Goal: Transaction & Acquisition: Download file/media

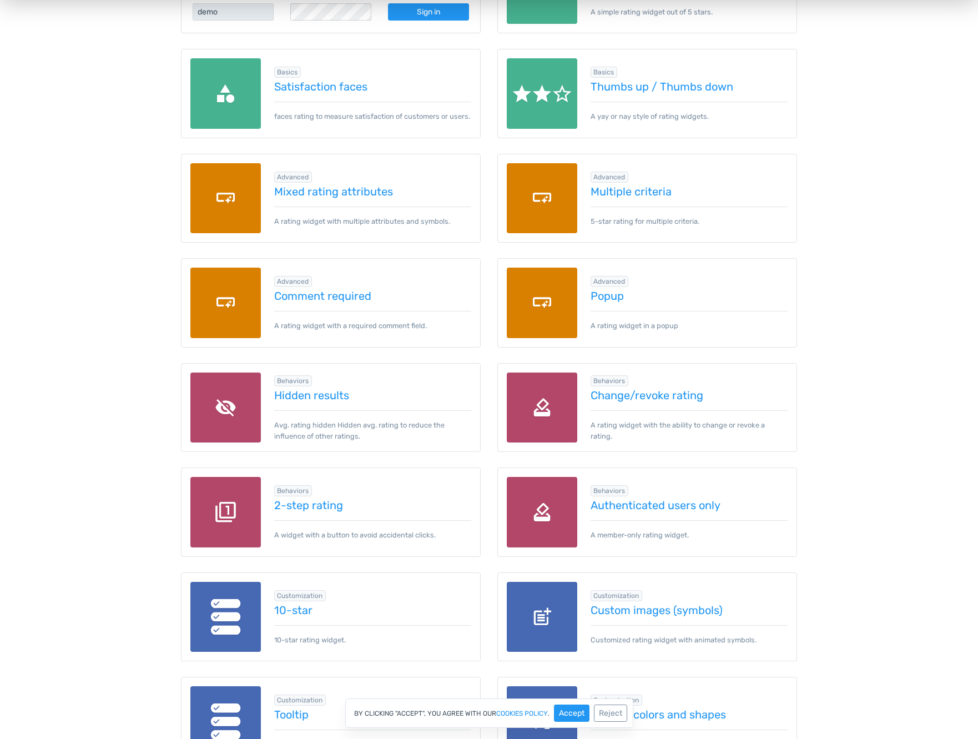
scroll to position [261, 0]
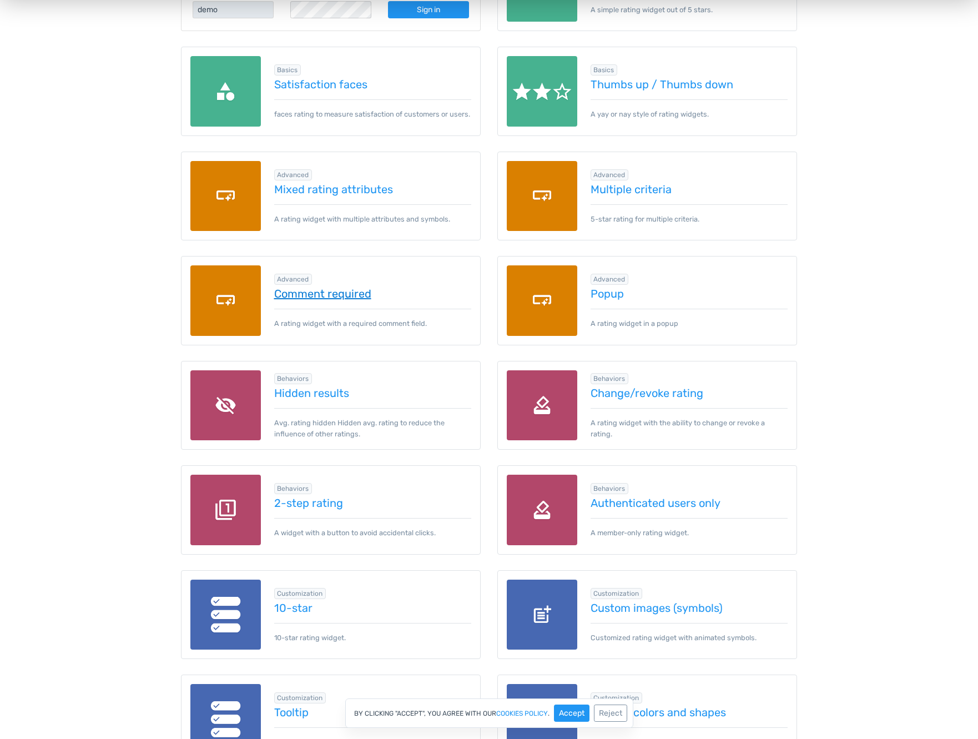
click at [352, 290] on link "Comment required" at bounding box center [373, 293] width 198 height 12
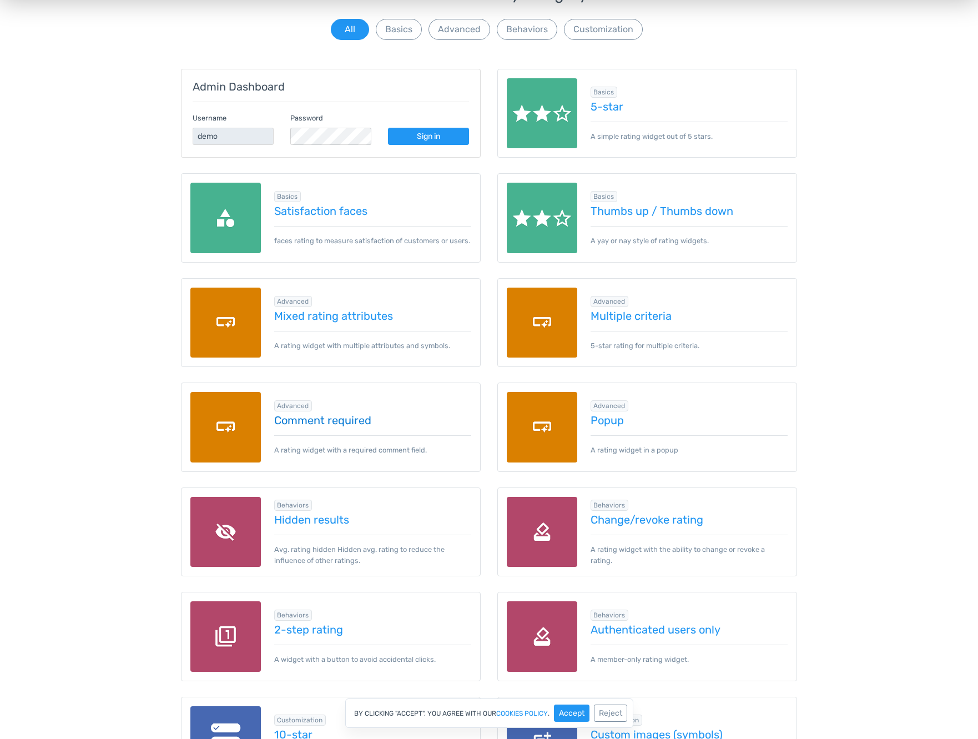
scroll to position [135, 0]
click at [312, 634] on link "2-step rating" at bounding box center [373, 629] width 198 height 12
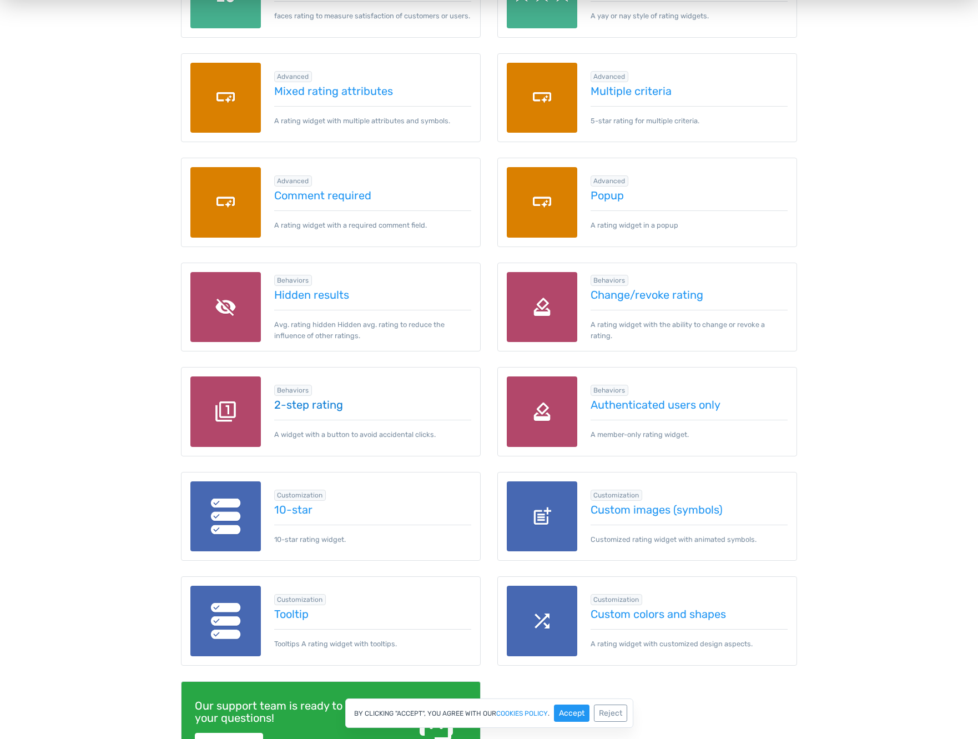
scroll to position [405, 0]
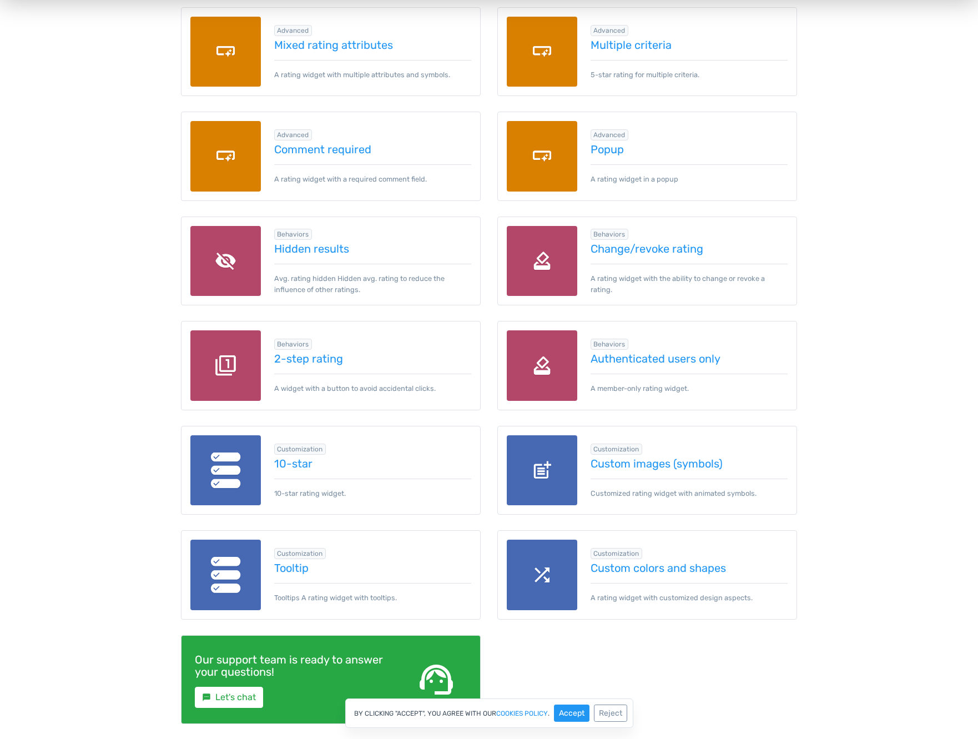
click at [569, 459] on img at bounding box center [542, 470] width 70 height 70
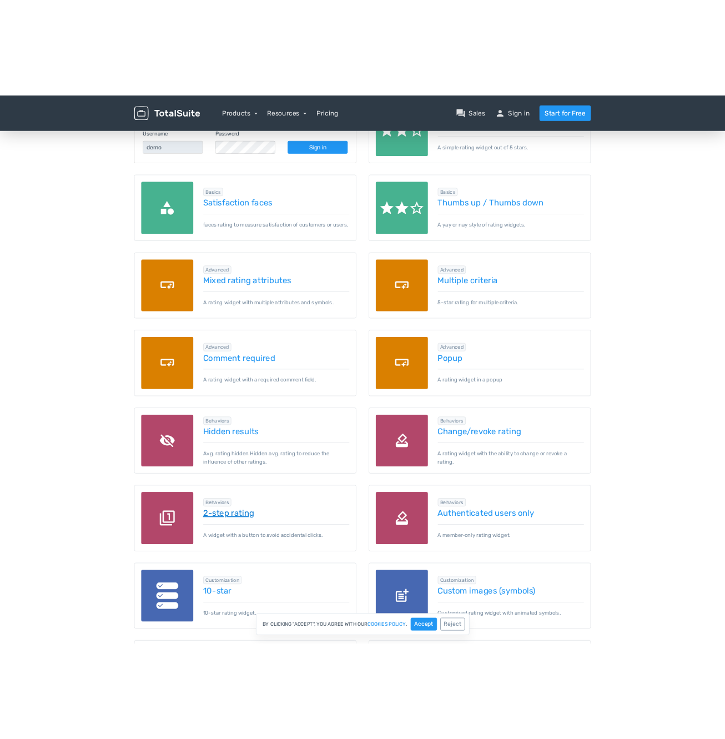
scroll to position [200, 0]
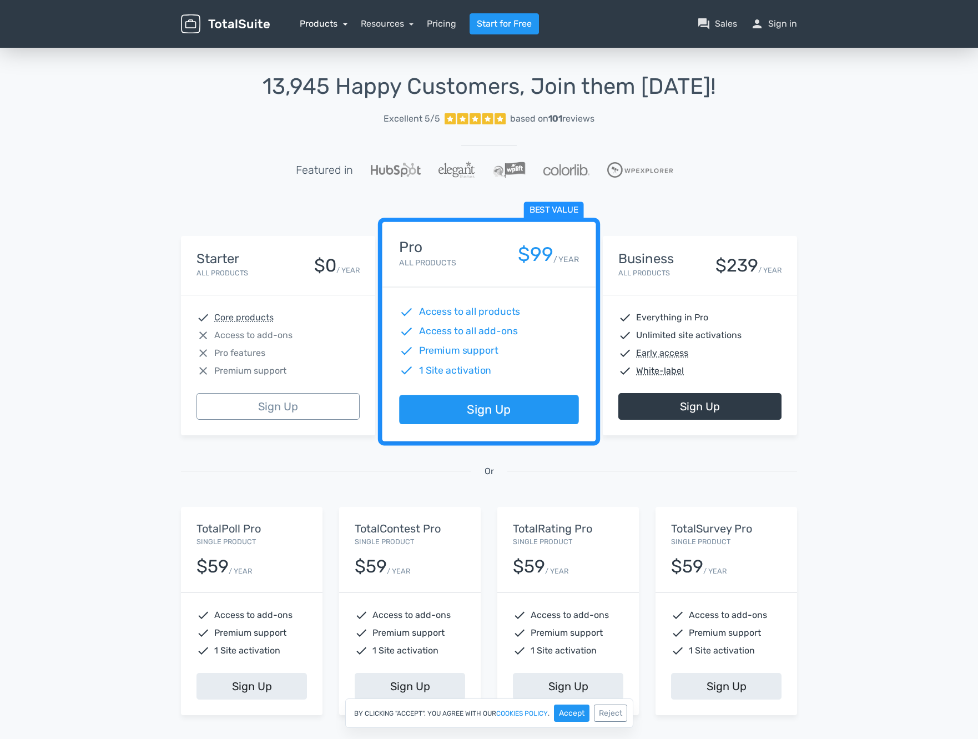
click at [332, 24] on link "Products" at bounding box center [324, 23] width 48 height 11
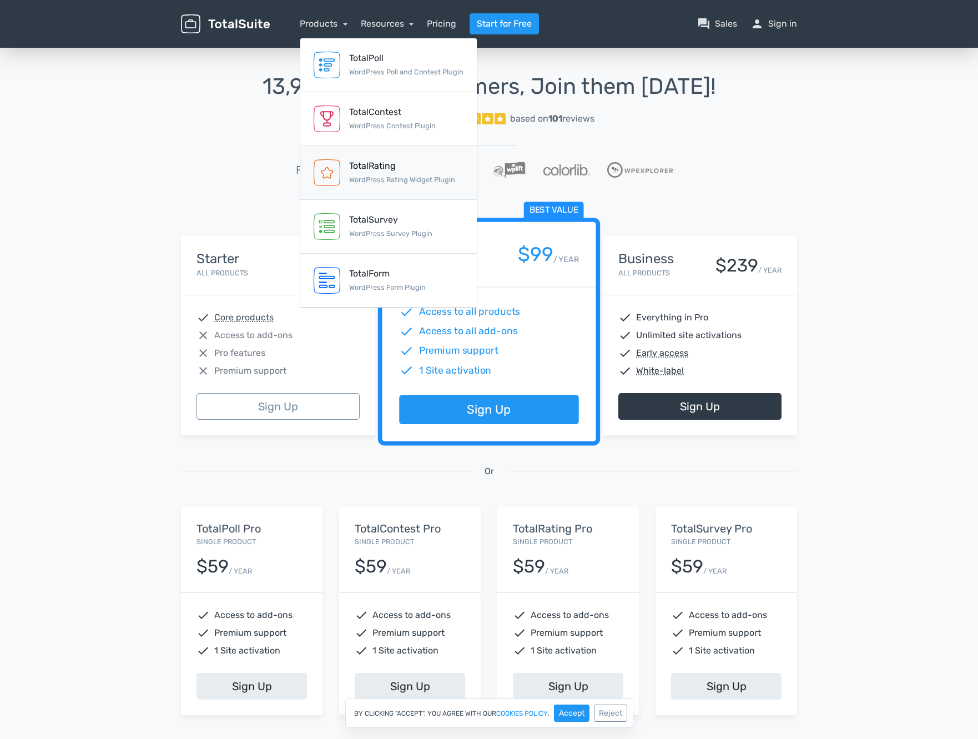
click at [377, 184] on div "TotalRating WordPress Rating Widget Plugin" at bounding box center [402, 172] width 106 height 27
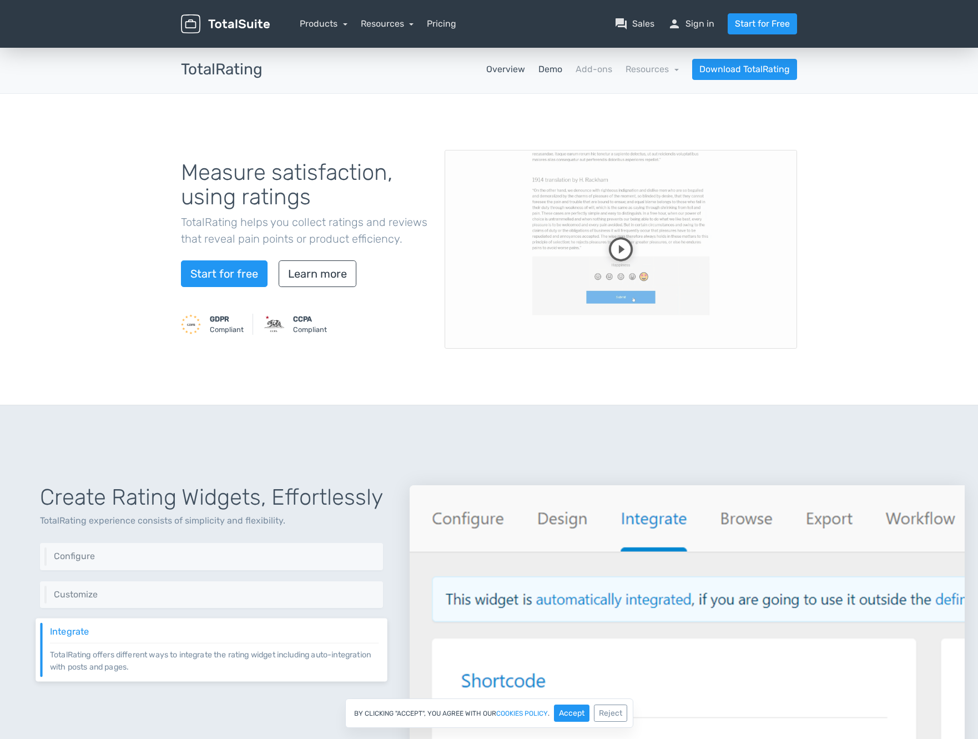
click at [555, 73] on link "Demo" at bounding box center [550, 69] width 24 height 13
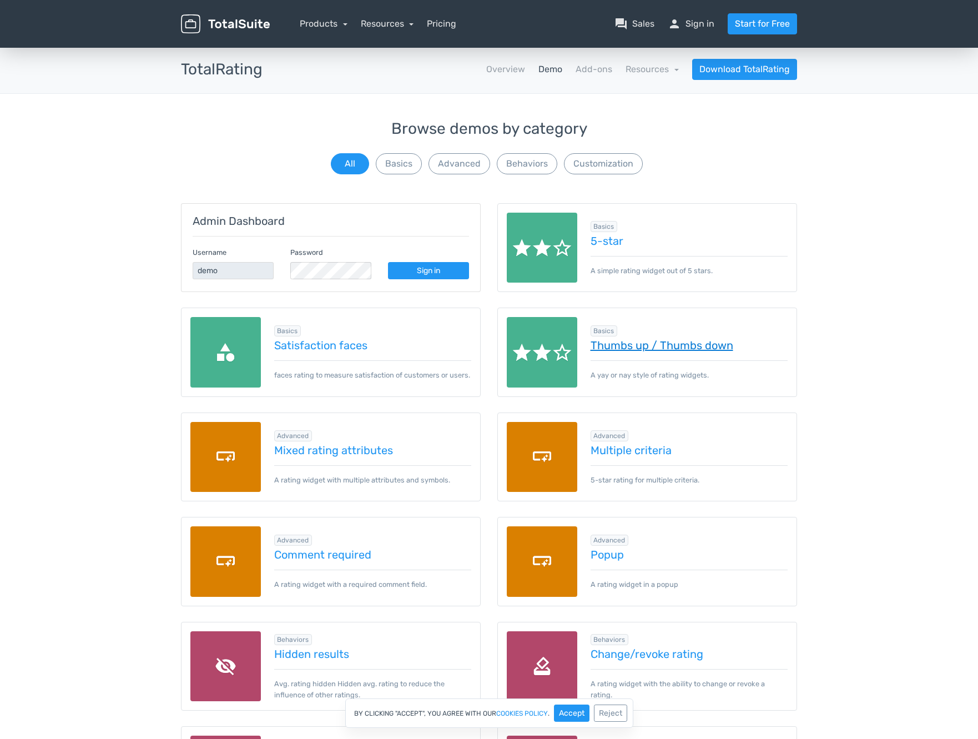
click at [596, 347] on link "Thumbs up / Thumbs down" at bounding box center [690, 345] width 198 height 12
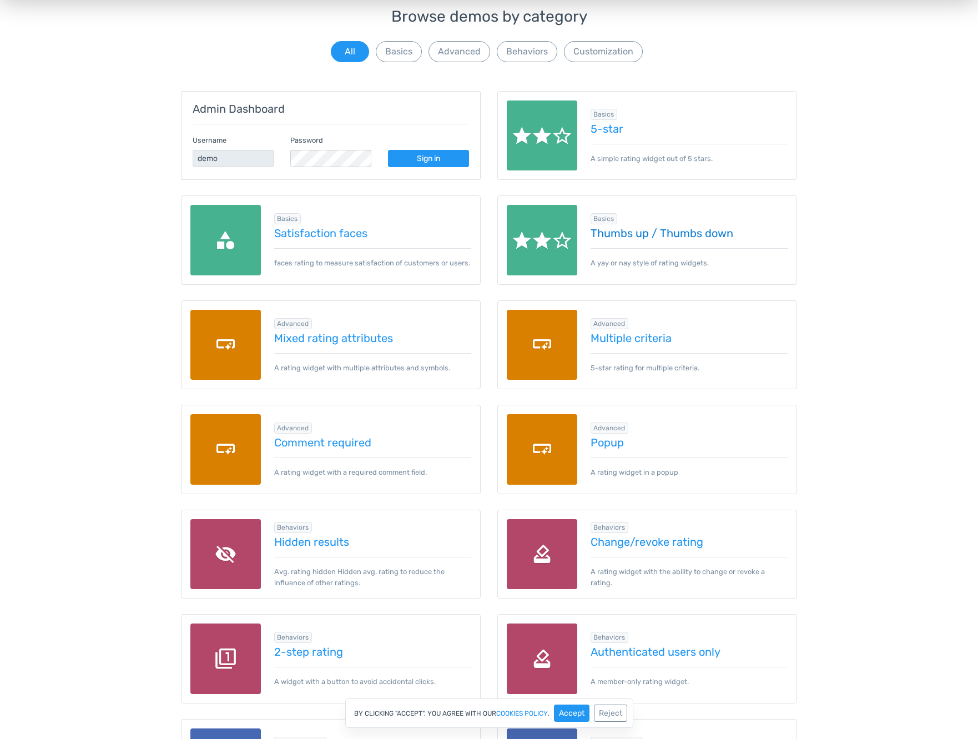
scroll to position [111, 0]
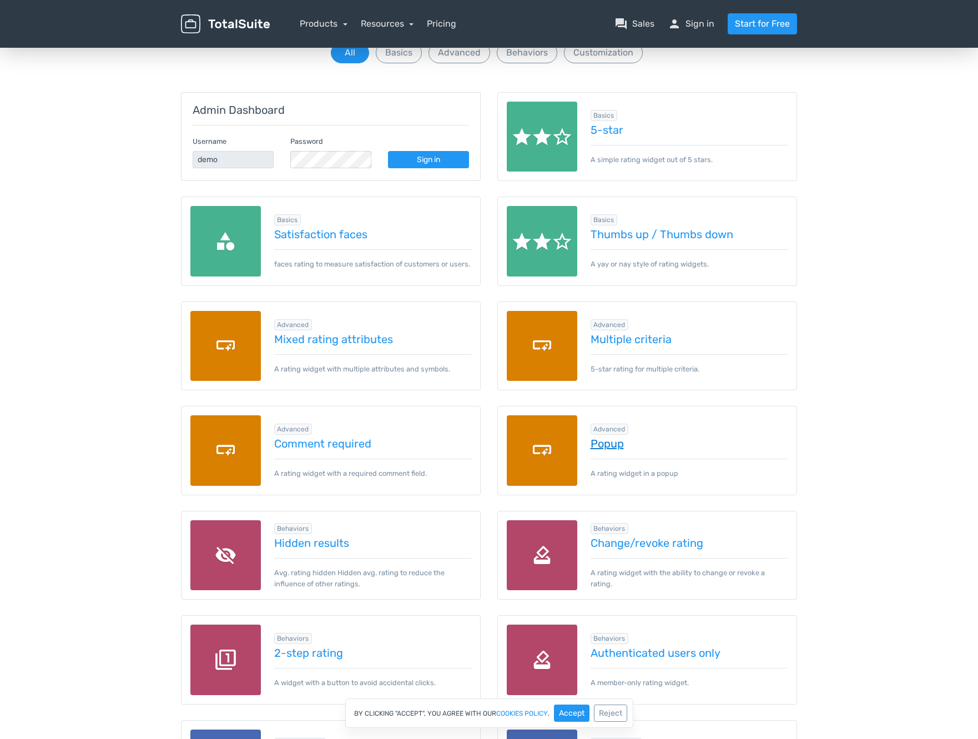
click at [608, 442] on link "Popup" at bounding box center [690, 443] width 198 height 12
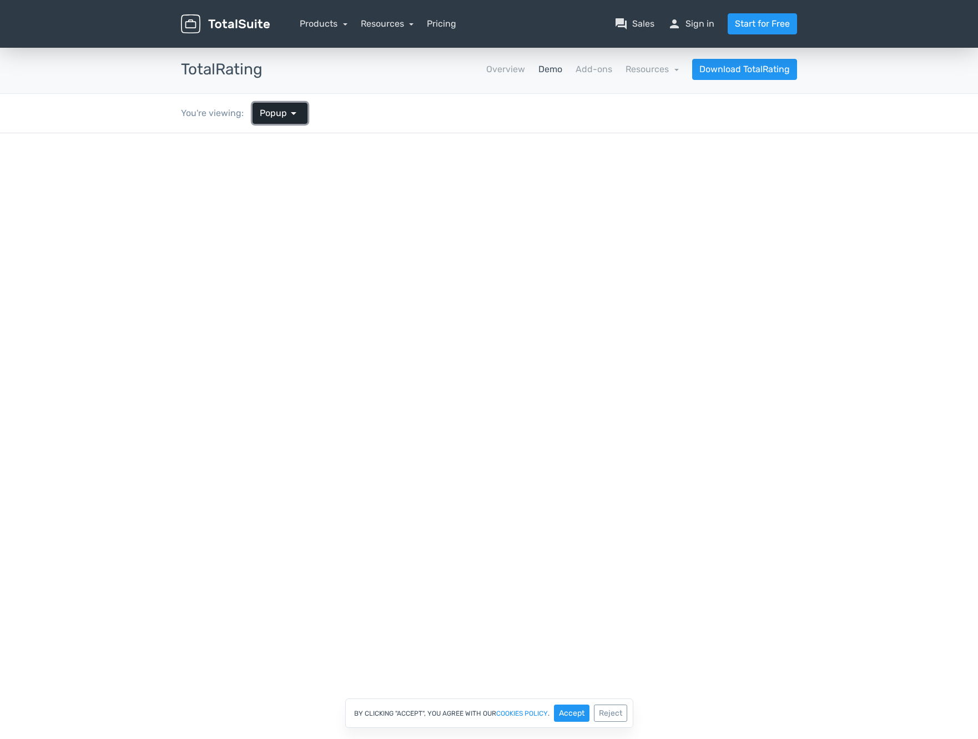
click at [292, 114] on span "arrow_drop_down" at bounding box center [293, 113] width 13 height 13
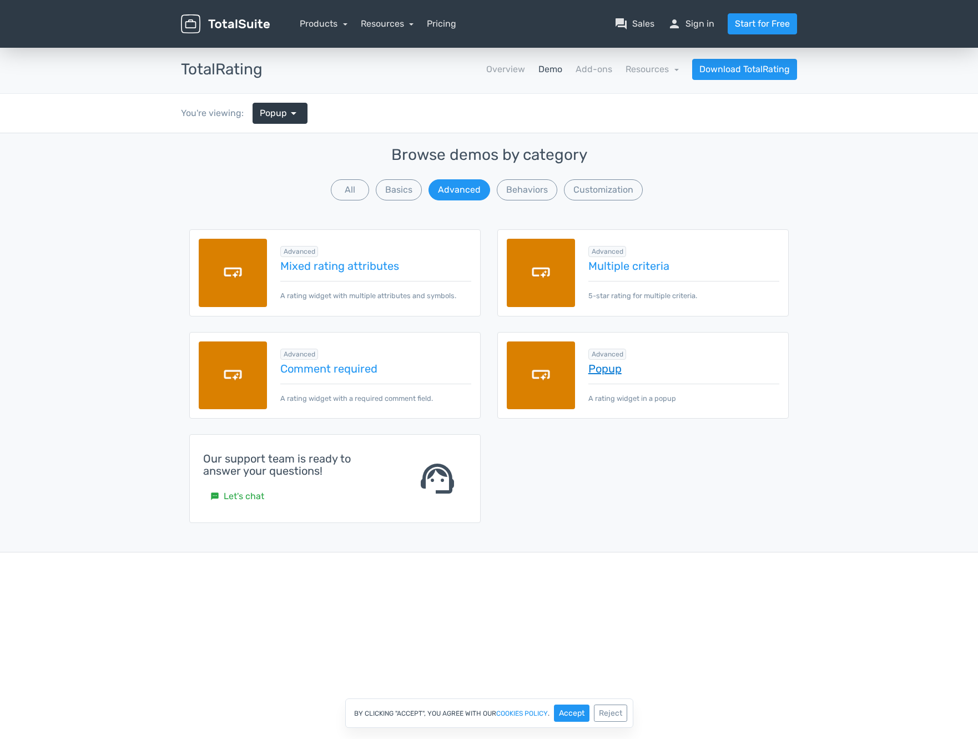
click at [608, 371] on link "Popup" at bounding box center [683, 368] width 191 height 12
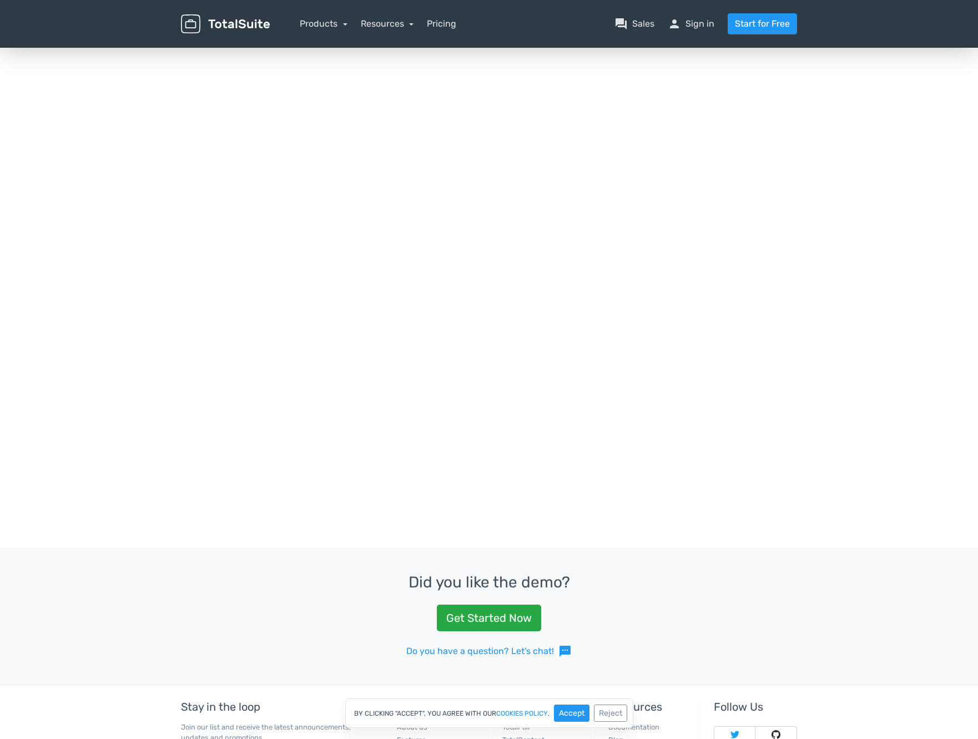
scroll to position [330, 0]
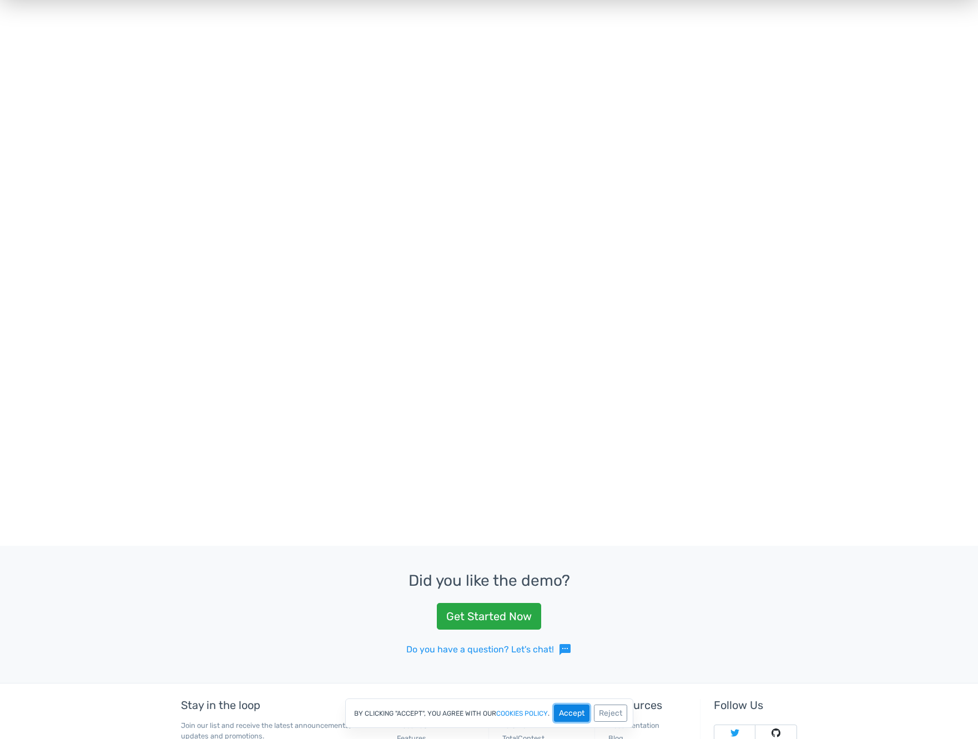
click at [571, 716] on button "Accept" at bounding box center [572, 712] width 36 height 17
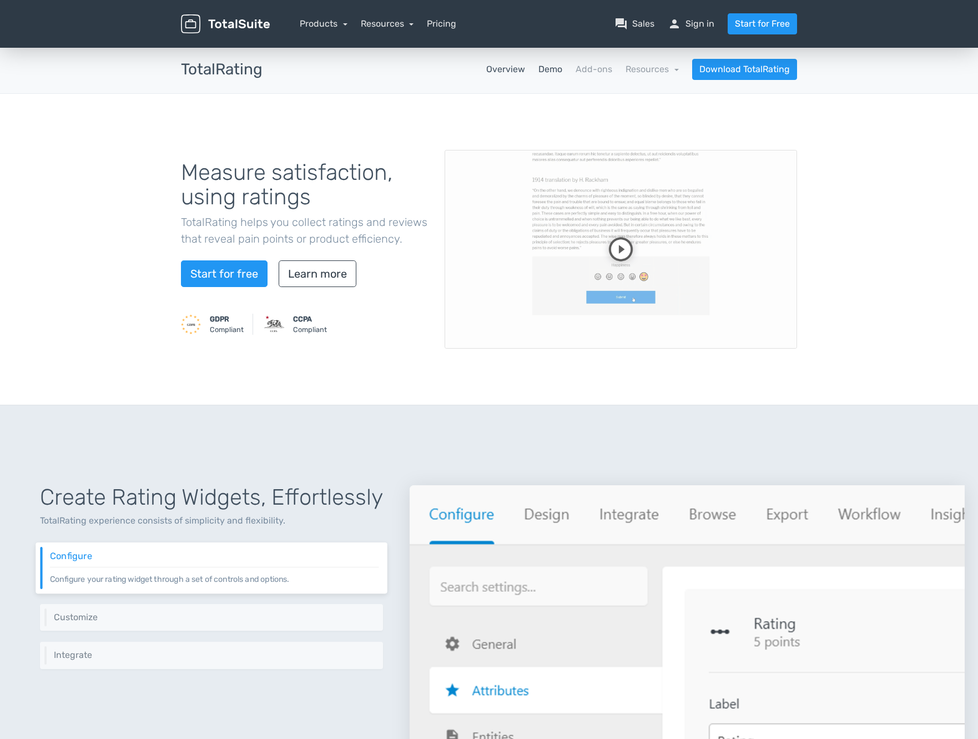
click at [553, 69] on link "Demo" at bounding box center [550, 69] width 24 height 13
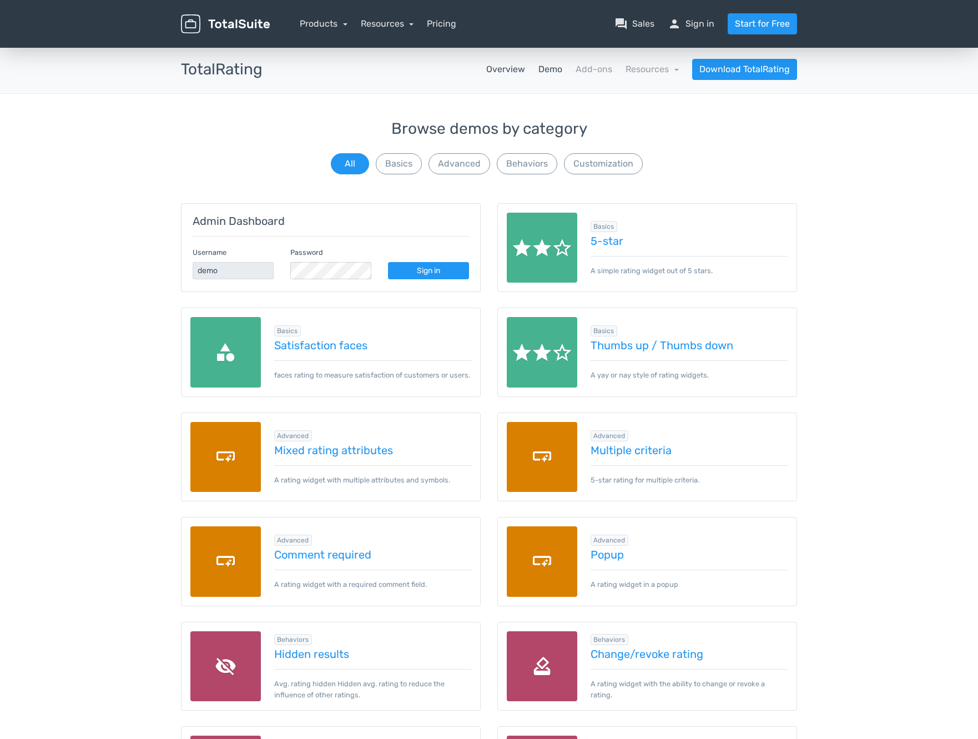
click at [501, 70] on link "Overview" at bounding box center [505, 69] width 39 height 13
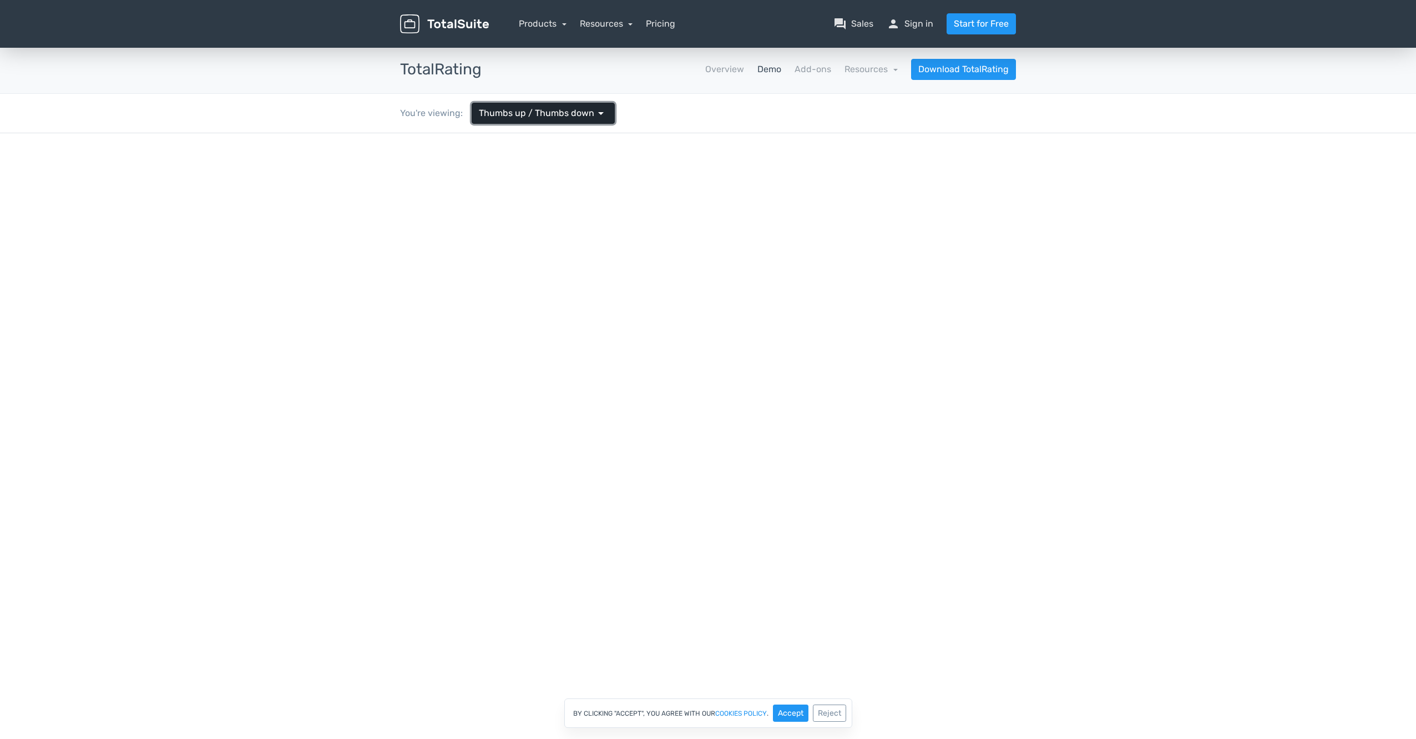
click at [594, 113] on span "arrow_drop_down" at bounding box center [600, 113] width 13 height 13
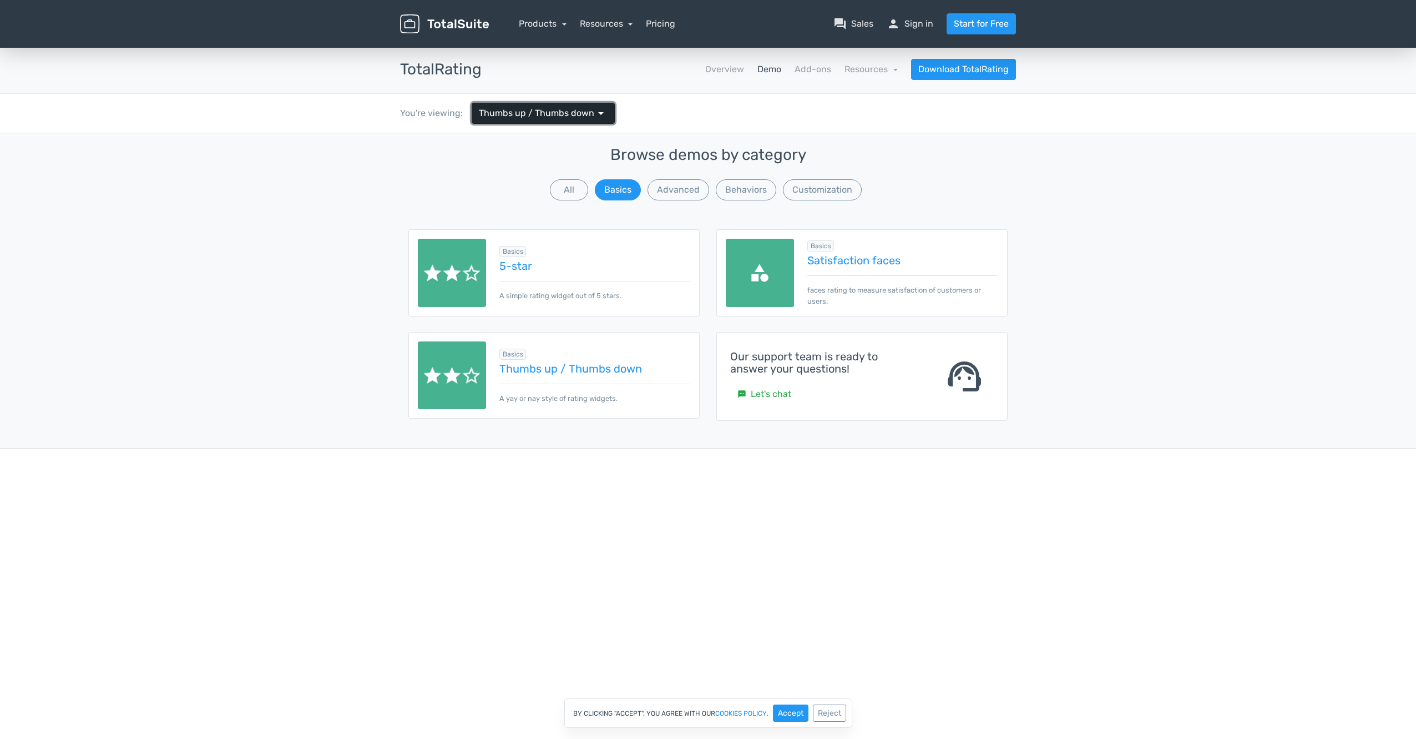
click at [594, 113] on span "arrow_drop_down" at bounding box center [600, 113] width 13 height 13
click at [850, 261] on link "Satisfaction faces" at bounding box center [903, 260] width 191 height 12
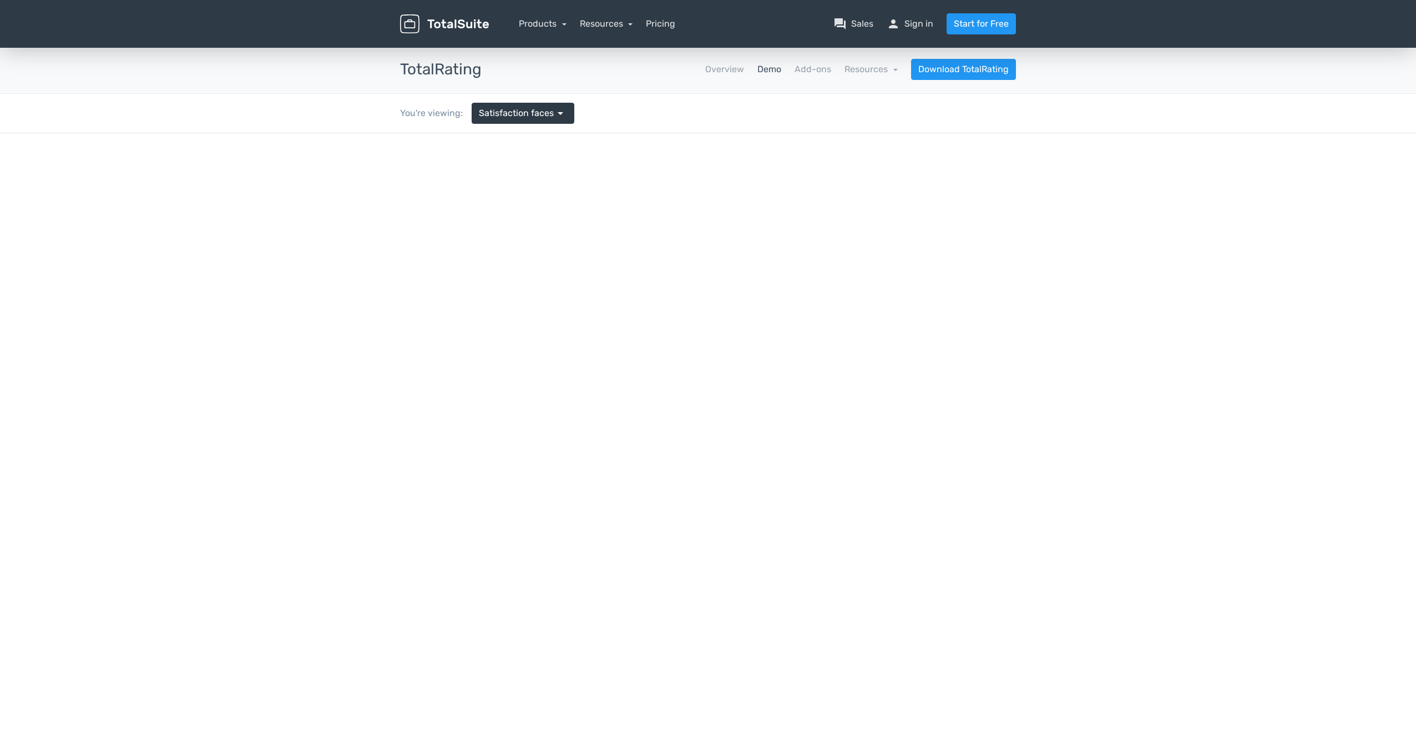
click at [647, 21] on nav "Products TotalPoll WordPress Poll and Contest Plugin TotalContest WordPress Con…" at bounding box center [760, 23] width 527 height 21
click at [654, 22] on link "Pricing" at bounding box center [660, 23] width 29 height 13
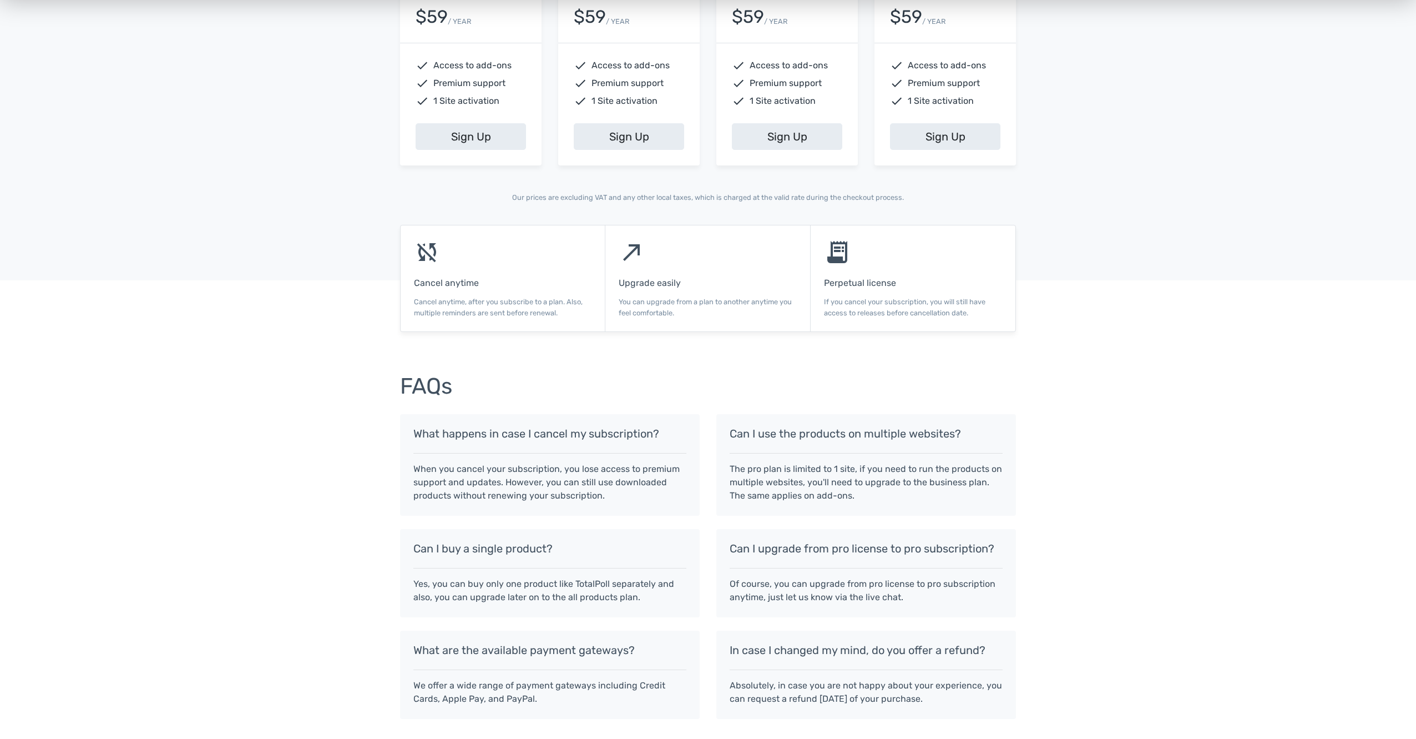
scroll to position [569, 0]
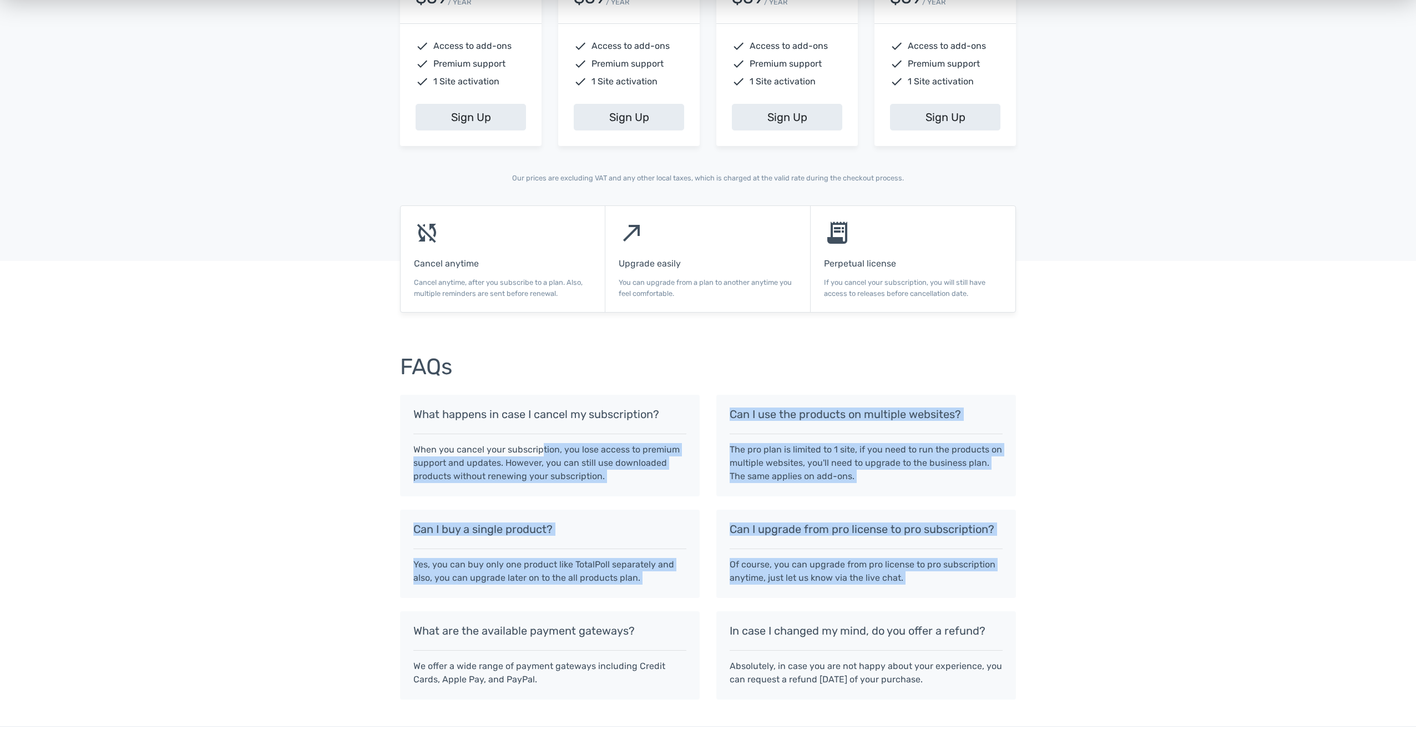
drag, startPoint x: 579, startPoint y: 452, endPoint x: 622, endPoint y: 610, distance: 164.4
click at [622, 610] on div "What happens in case I cancel my subscription? When you cancel your subscriptio…" at bounding box center [708, 547] width 633 height 305
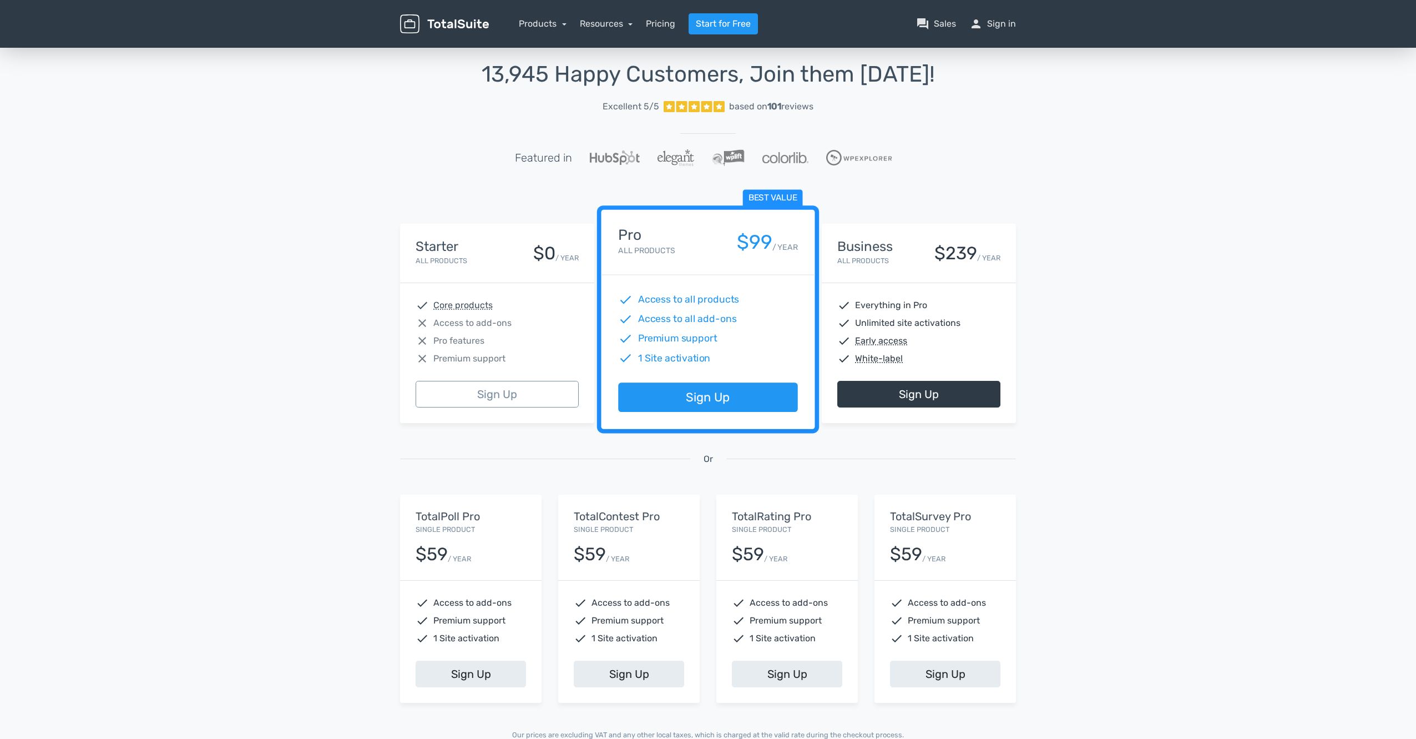
scroll to position [0, 0]
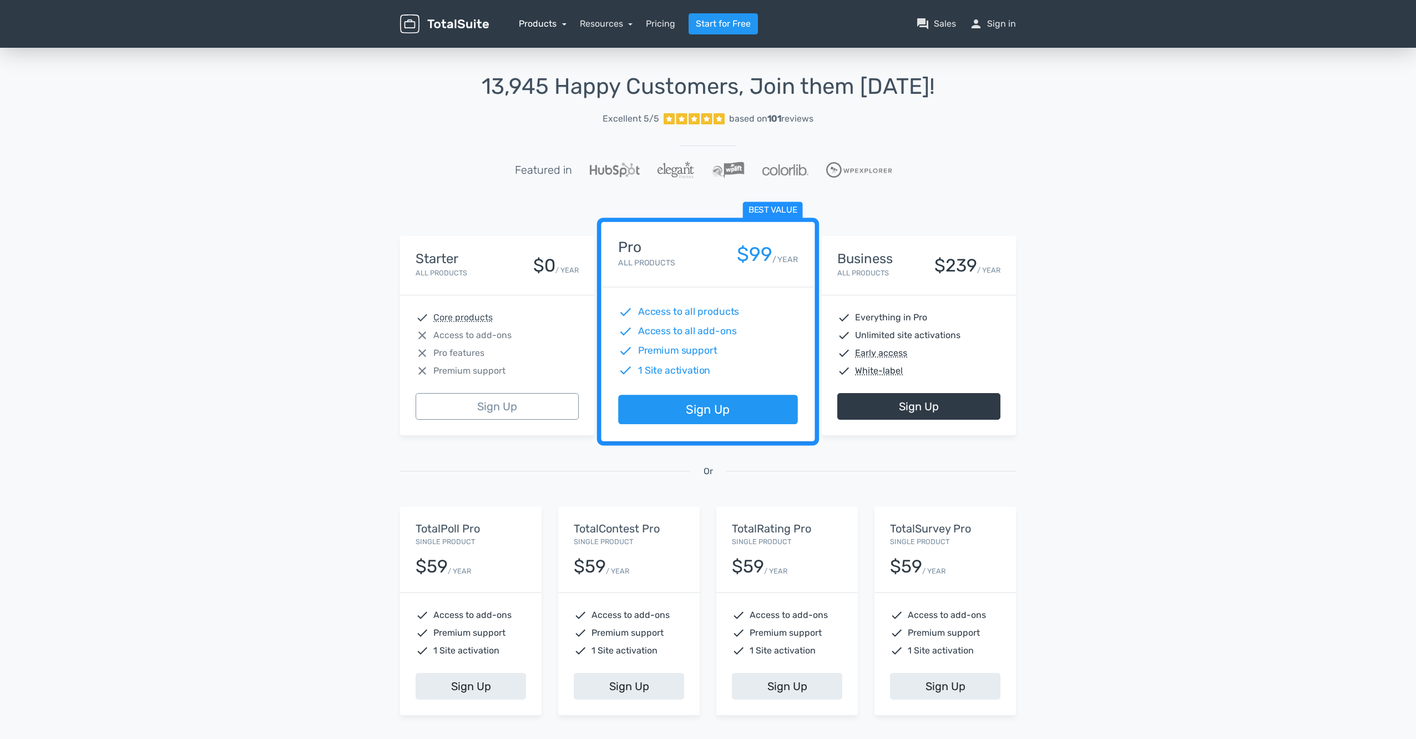
click at [551, 19] on link "Products" at bounding box center [543, 23] width 48 height 11
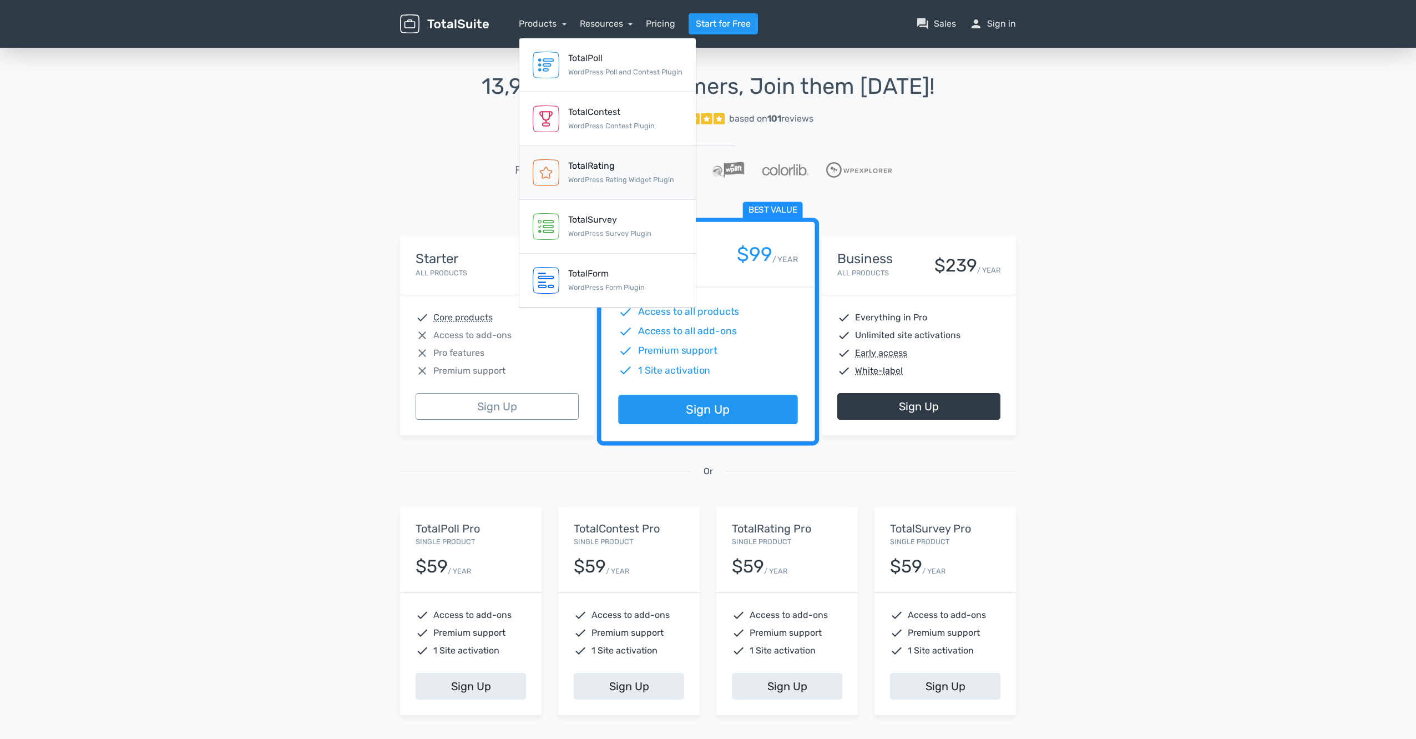
click at [598, 165] on div "TotalRating" at bounding box center [621, 165] width 106 height 13
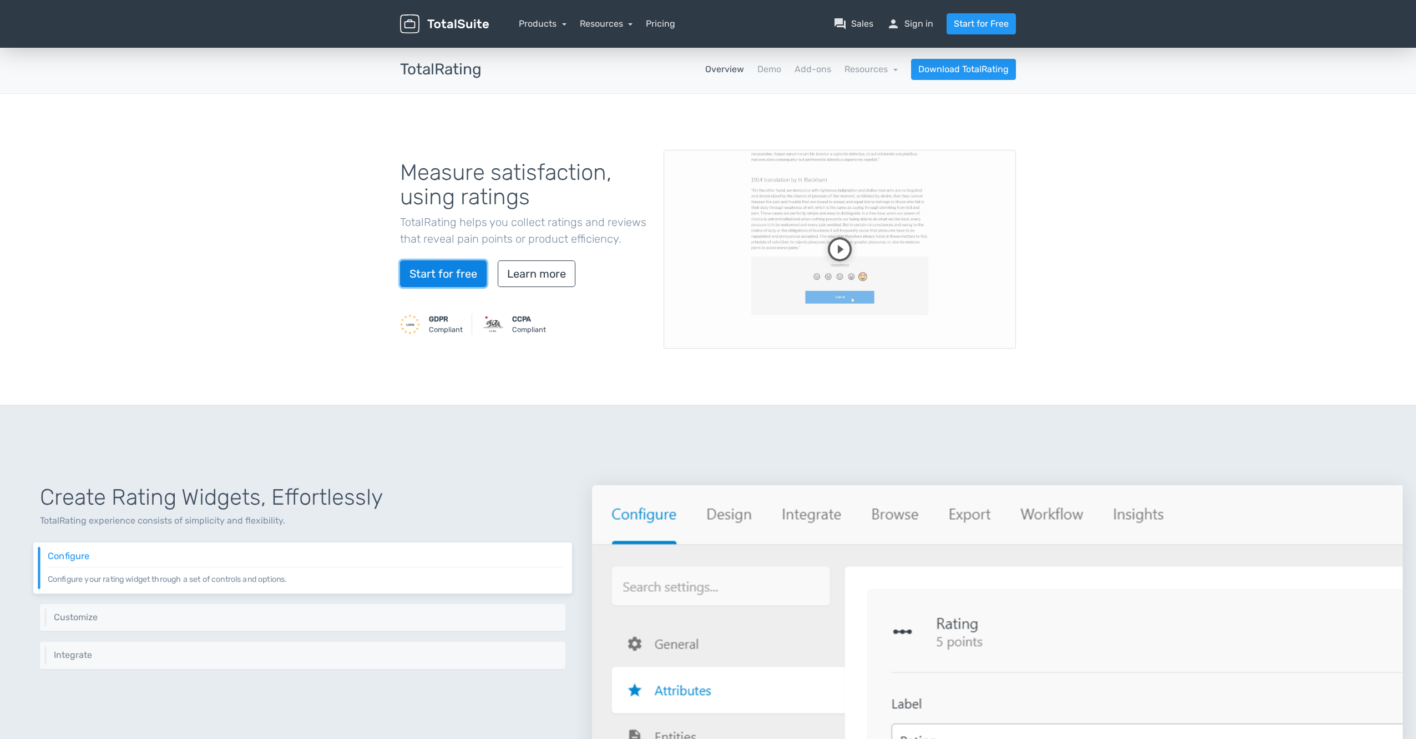
click at [454, 277] on link "Start for free" at bounding box center [443, 273] width 87 height 27
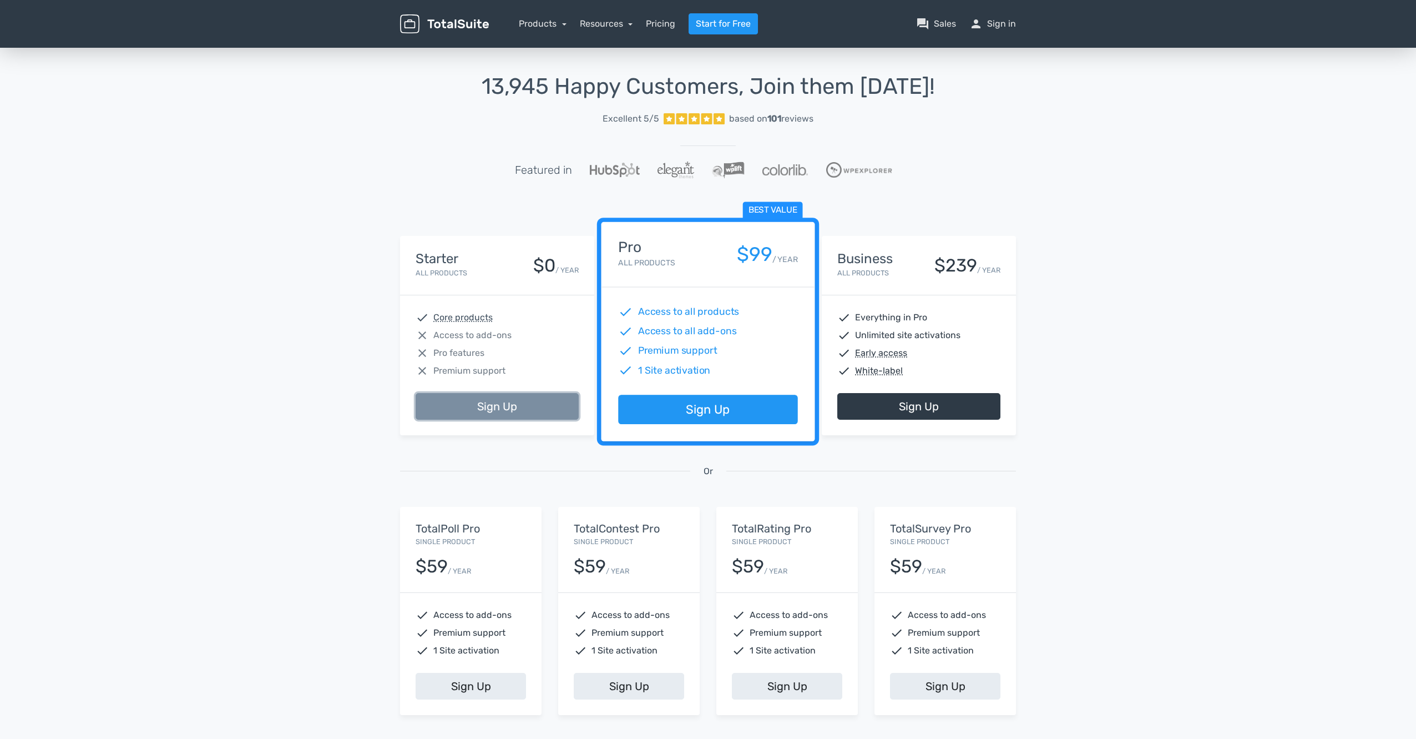
click at [461, 399] on link "Sign Up" at bounding box center [497, 406] width 163 height 27
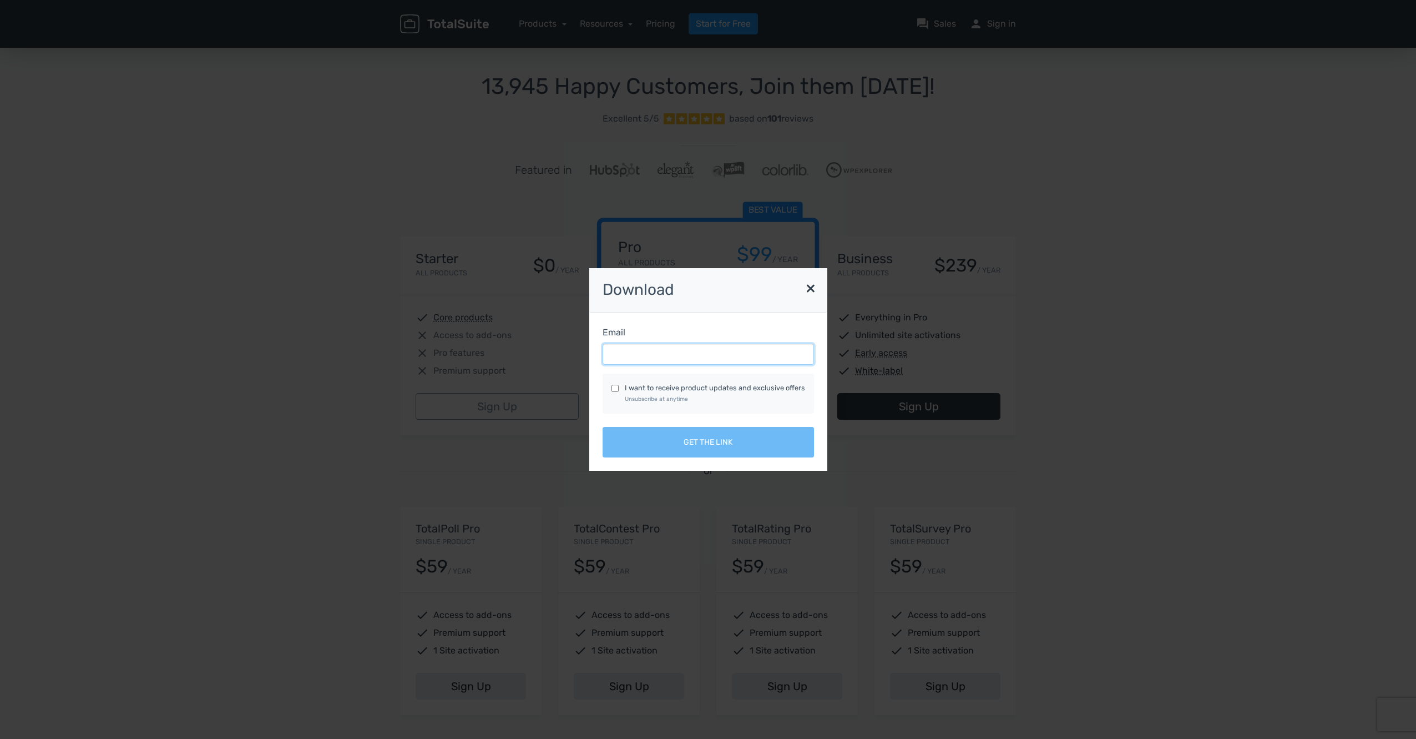
click at [695, 347] on input "Email" at bounding box center [708, 354] width 211 height 21
type input "benjamin.schaefer@thieme.de"
click at [639, 387] on label "I want to receive product updates and exclusive offers Unsubscribe at anytime" at bounding box center [715, 392] width 180 height 21
click at [619, 387] on input "I want to receive product updates and exclusive offers Unsubscribe at anytime" at bounding box center [615, 388] width 7 height 7
click at [661, 382] on label "I want to receive product updates and exclusive offers Unsubscribe at anytime" at bounding box center [715, 392] width 180 height 21
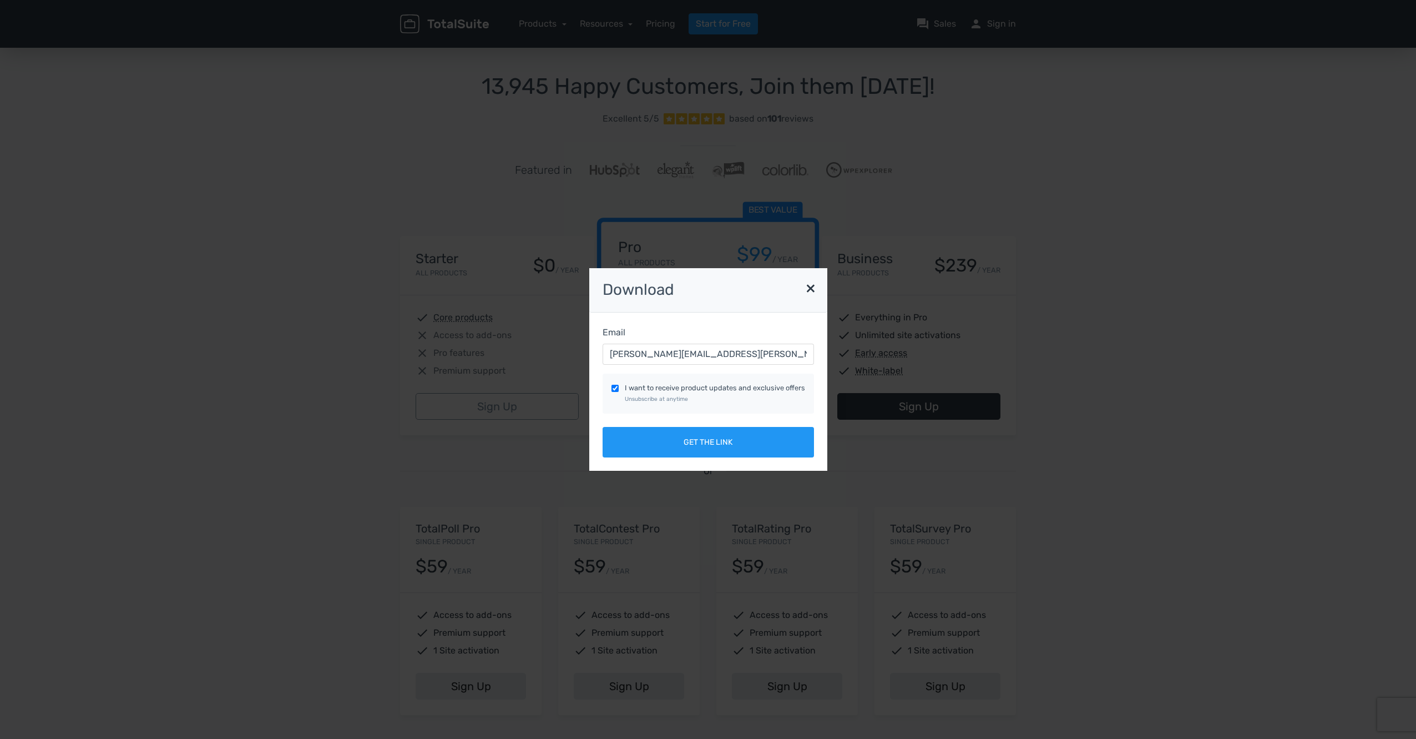
click at [619, 385] on input "I want to receive product updates and exclusive offers Unsubscribe at anytime" at bounding box center [615, 388] width 7 height 7
checkbox input "false"
click at [669, 448] on button "Get the link" at bounding box center [708, 442] width 211 height 31
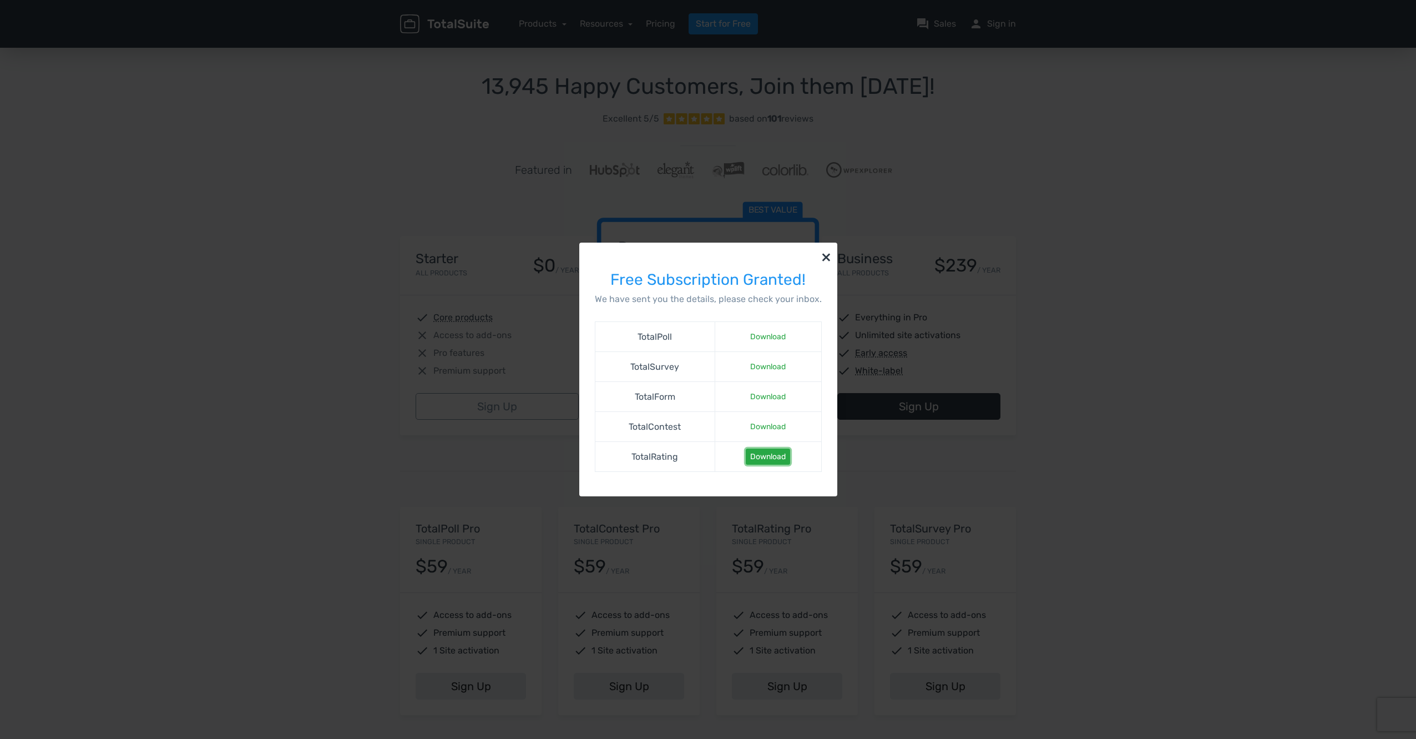
click at [770, 456] on link "Download" at bounding box center [768, 456] width 44 height 16
click at [820, 258] on button "×" at bounding box center [826, 257] width 22 height 28
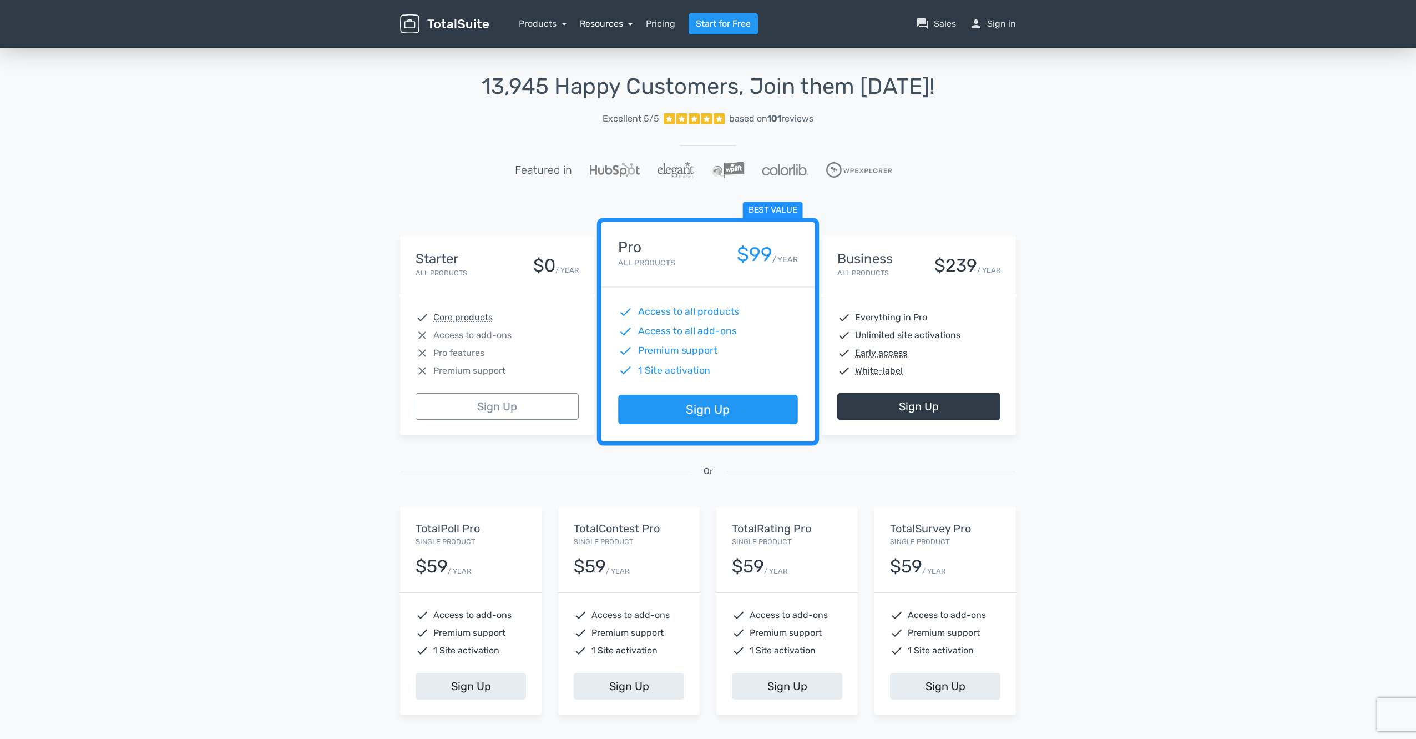
click at [627, 24] on link "Resources" at bounding box center [606, 23] width 53 height 11
click at [620, 88] on link "help_center FAQs" at bounding box center [639, 86] width 117 height 32
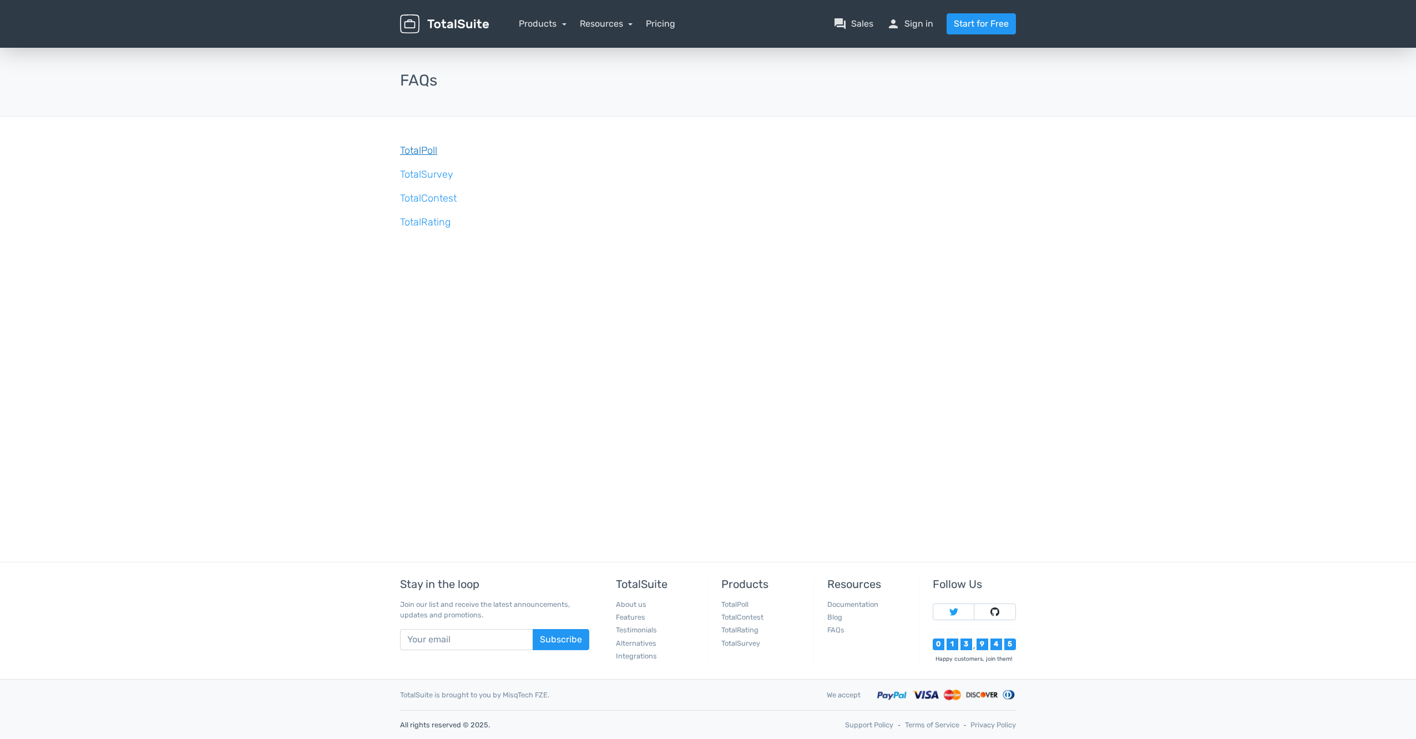
click at [408, 154] on link "TotalPoll" at bounding box center [418, 150] width 37 height 12
click at [442, 230] on div "TotalPoll TotalSurvey TotalContest TotalRating" at bounding box center [708, 283] width 633 height 333
click at [441, 226] on link "TotalRating" at bounding box center [425, 222] width 51 height 12
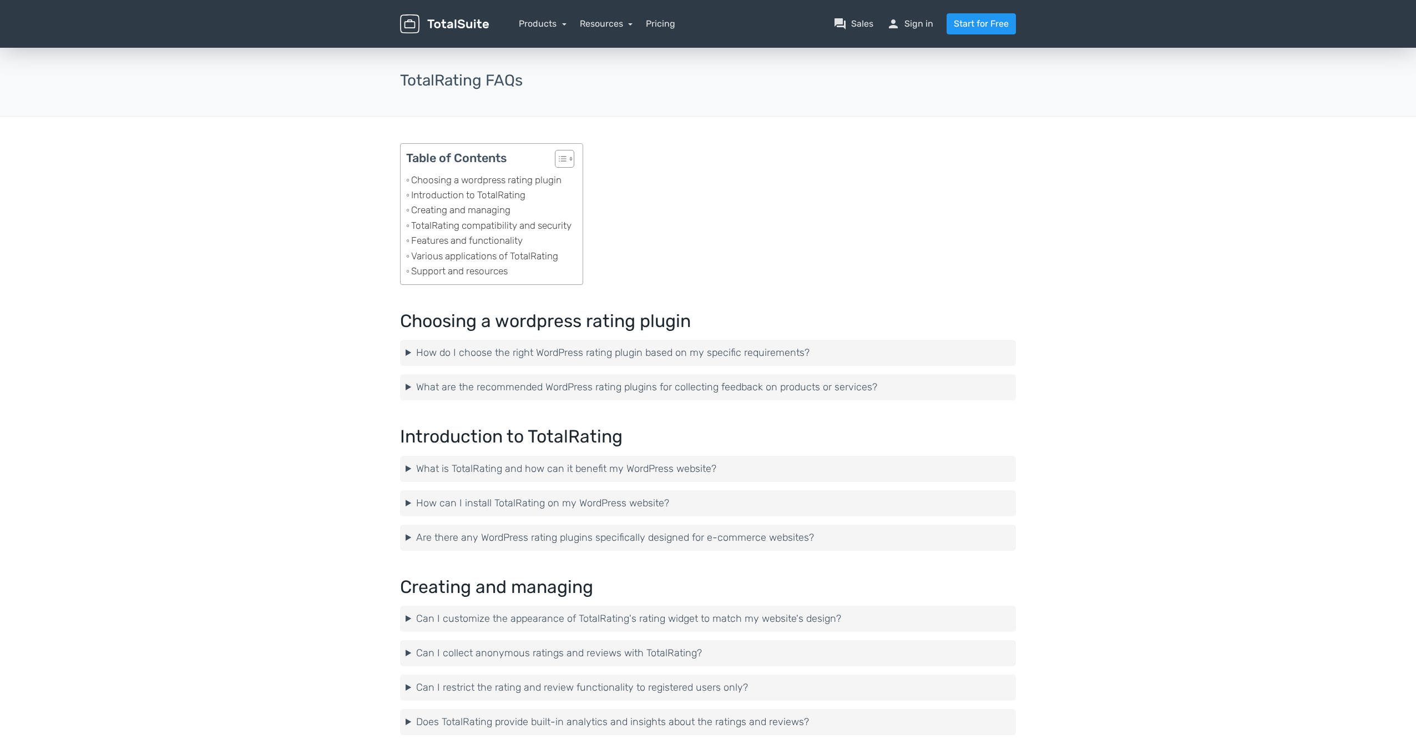
click at [457, 499] on summary "How can I install TotalRating on my WordPress website?" at bounding box center [708, 503] width 605 height 15
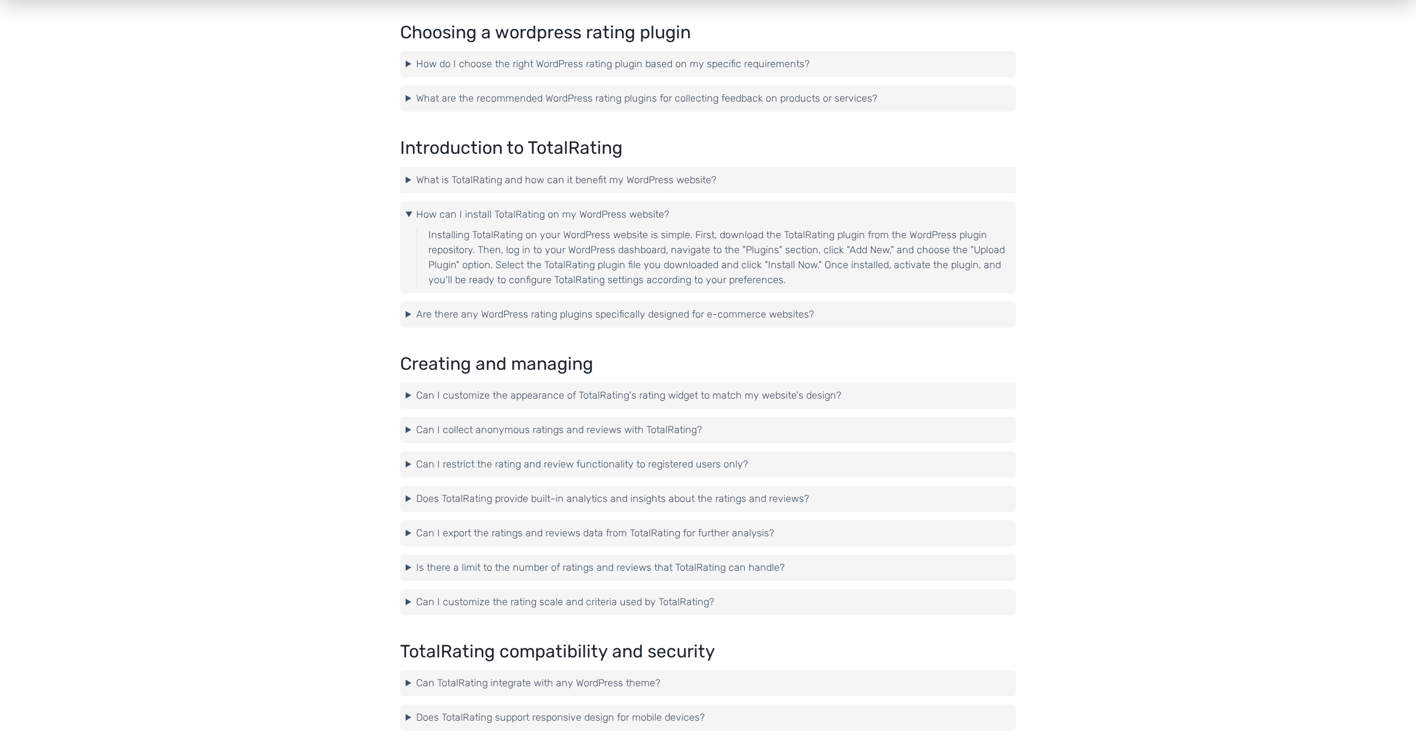
scroll to position [290, 0]
click at [620, 679] on summary "Can TotalRating integrate with any WordPress theme?" at bounding box center [708, 681] width 605 height 15
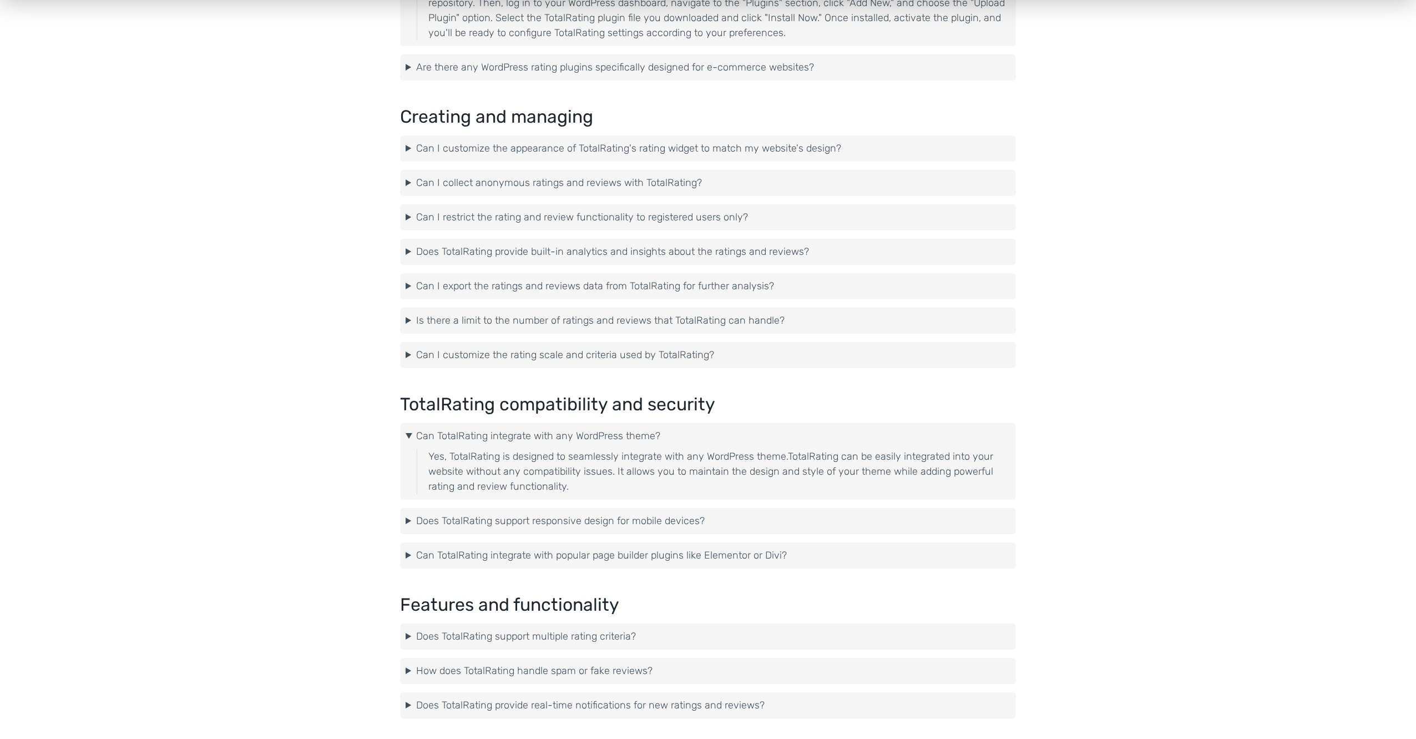
scroll to position [538, 0]
click at [631, 522] on summary "Does TotalRating support responsive design for mobile devices?" at bounding box center [708, 518] width 605 height 15
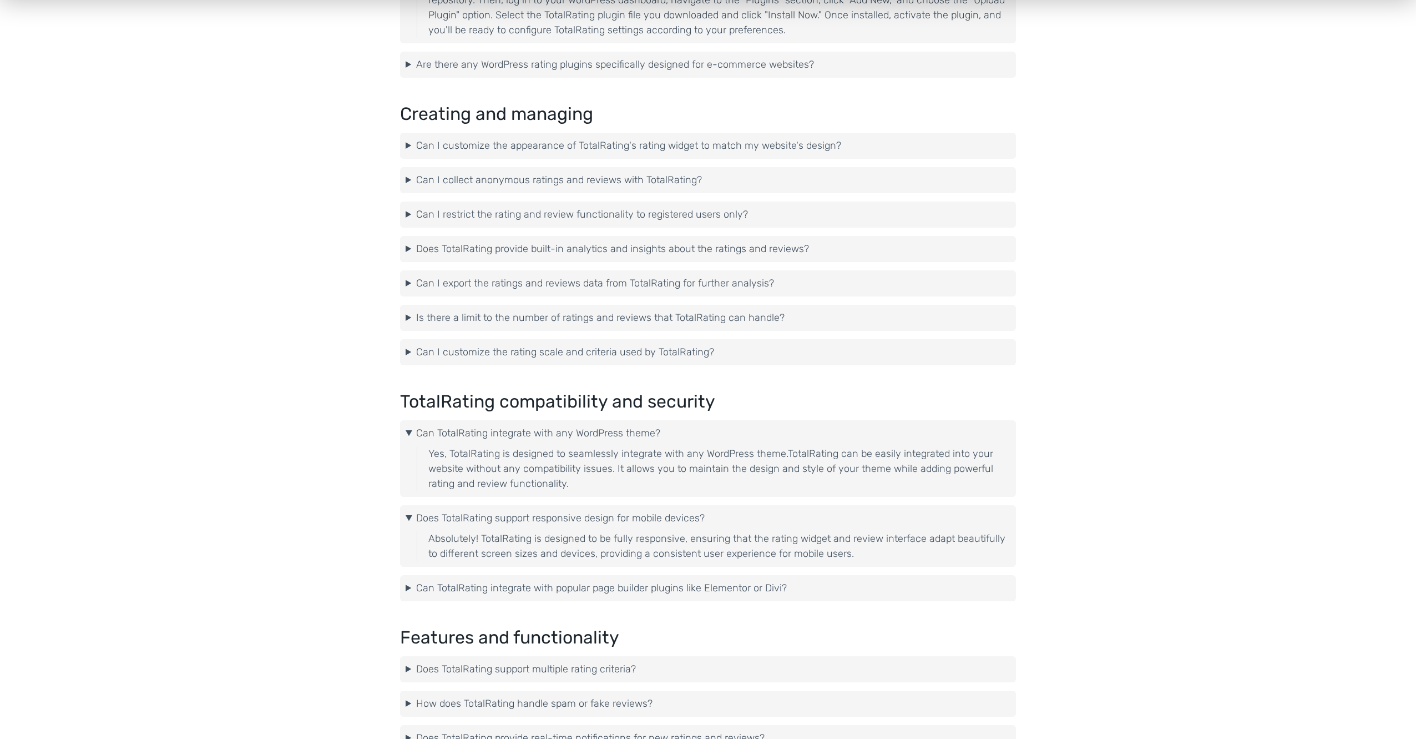
click at [620, 585] on summary "Can TotalRating integrate with popular page builder plugins like Elementor or D…" at bounding box center [708, 588] width 605 height 15
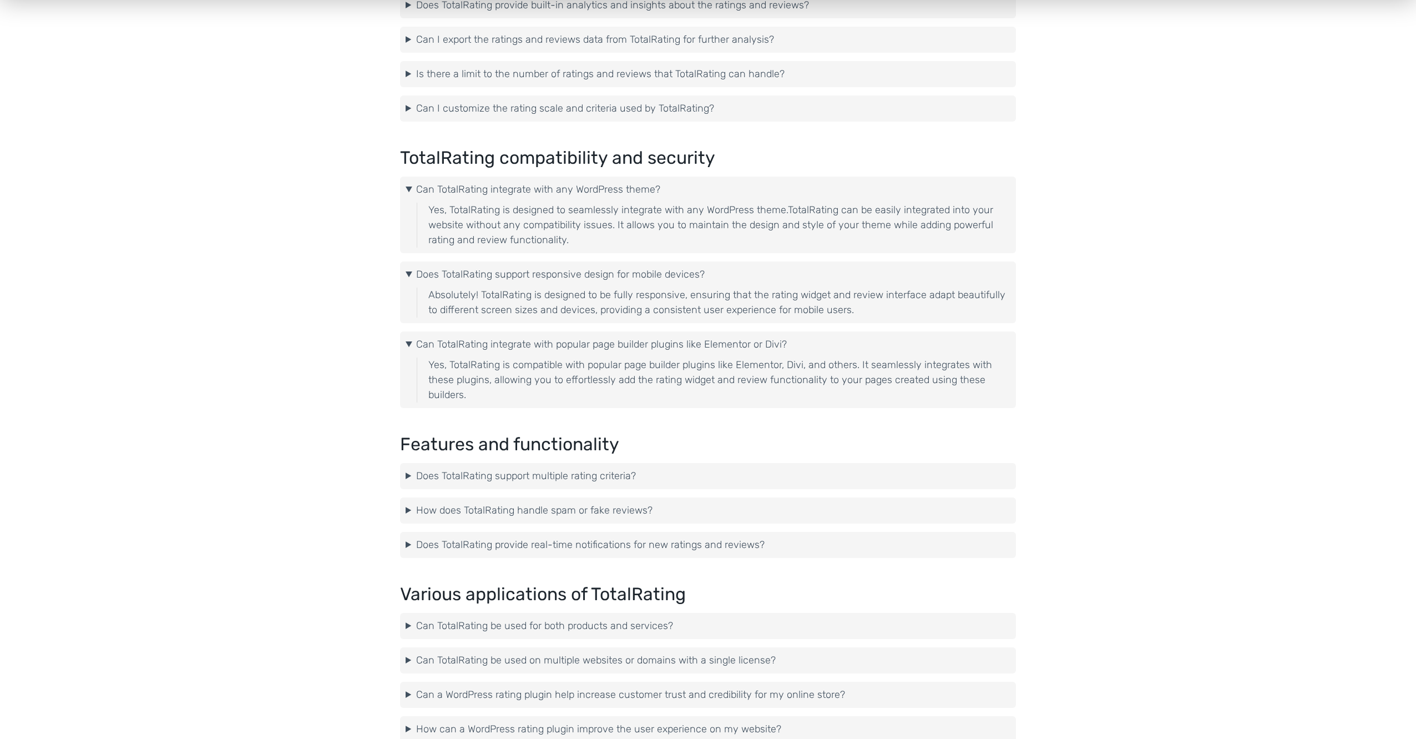
scroll to position [785, 0]
click at [607, 484] on details "Does TotalRating support multiple rating criteria? Yes, TotalRating supports mu…" at bounding box center [708, 473] width 616 height 26
click at [602, 476] on summary "Does TotalRating support multiple rating criteria?" at bounding box center [708, 472] width 605 height 15
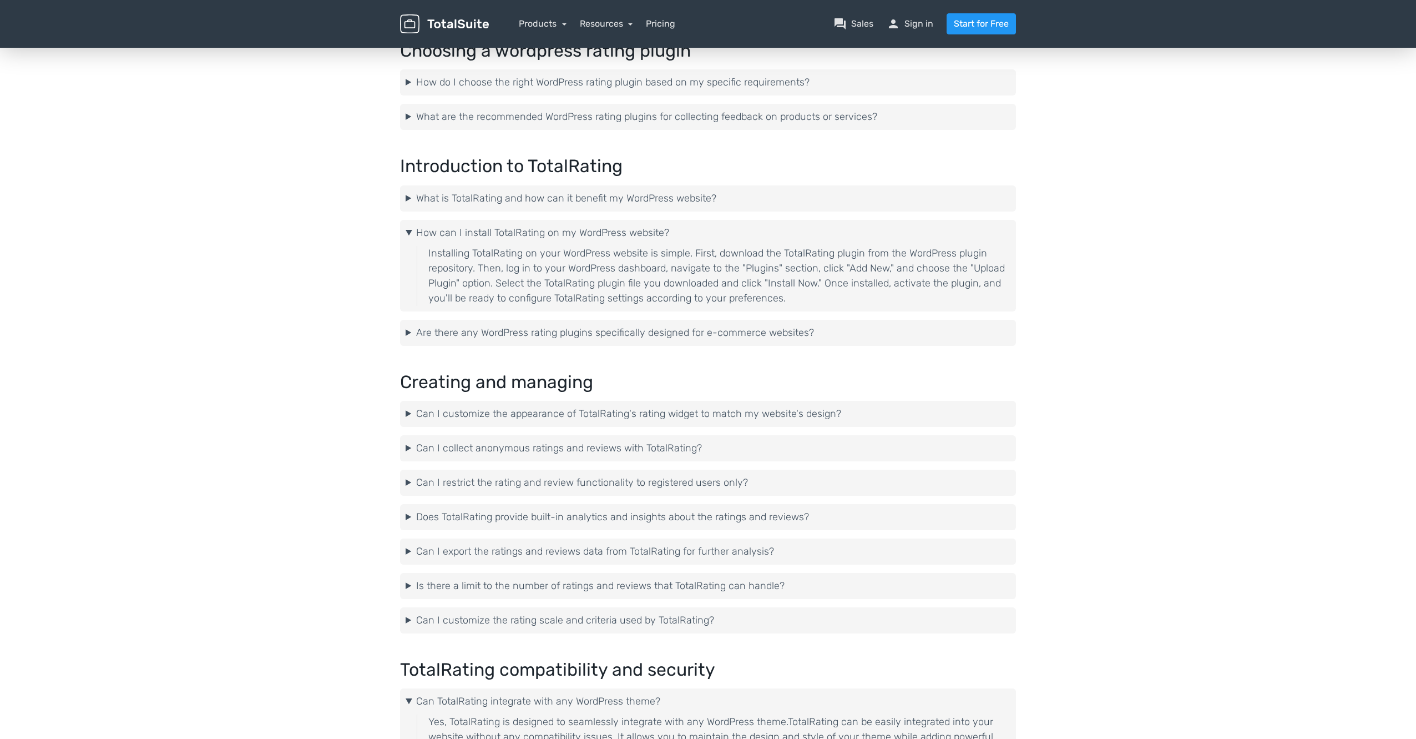
scroll to position [0, 0]
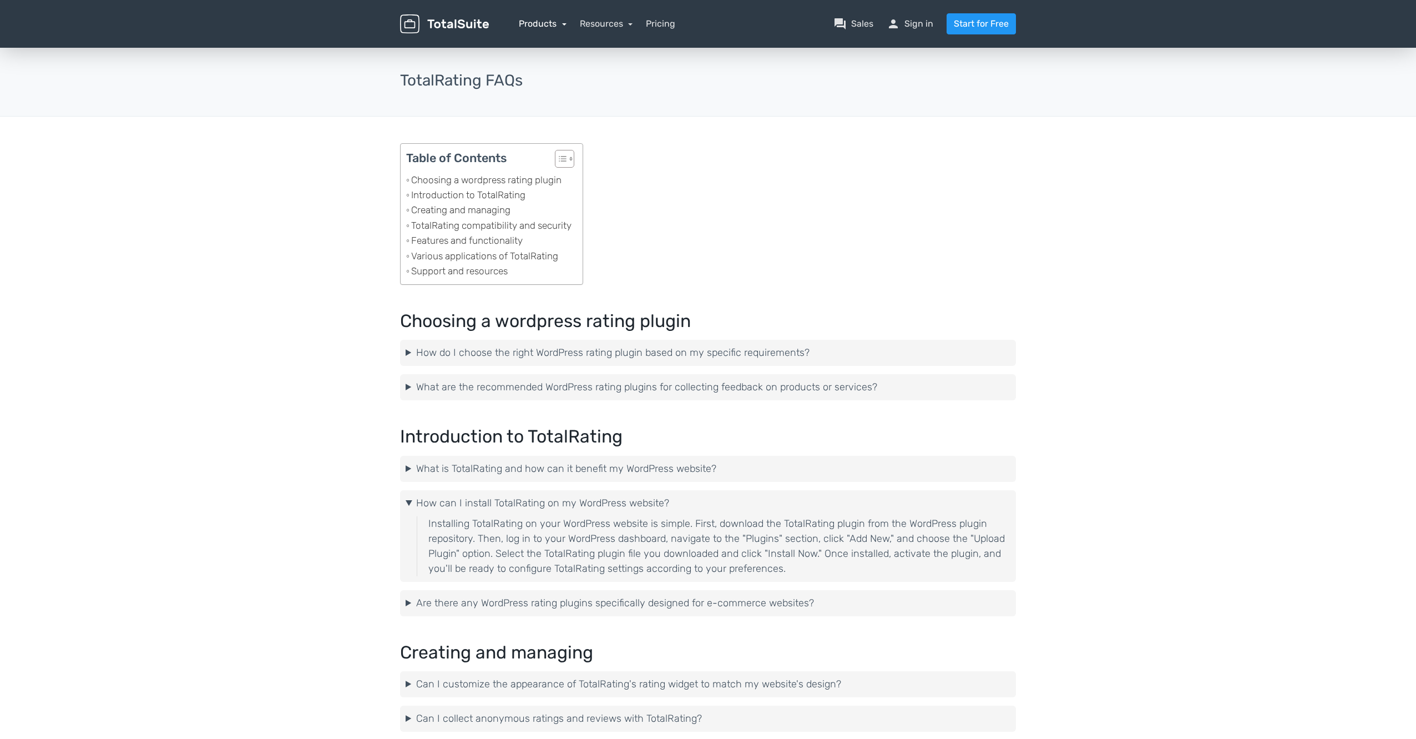
click at [553, 28] on link "Products" at bounding box center [543, 23] width 48 height 11
